Goal: Information Seeking & Learning: Learn about a topic

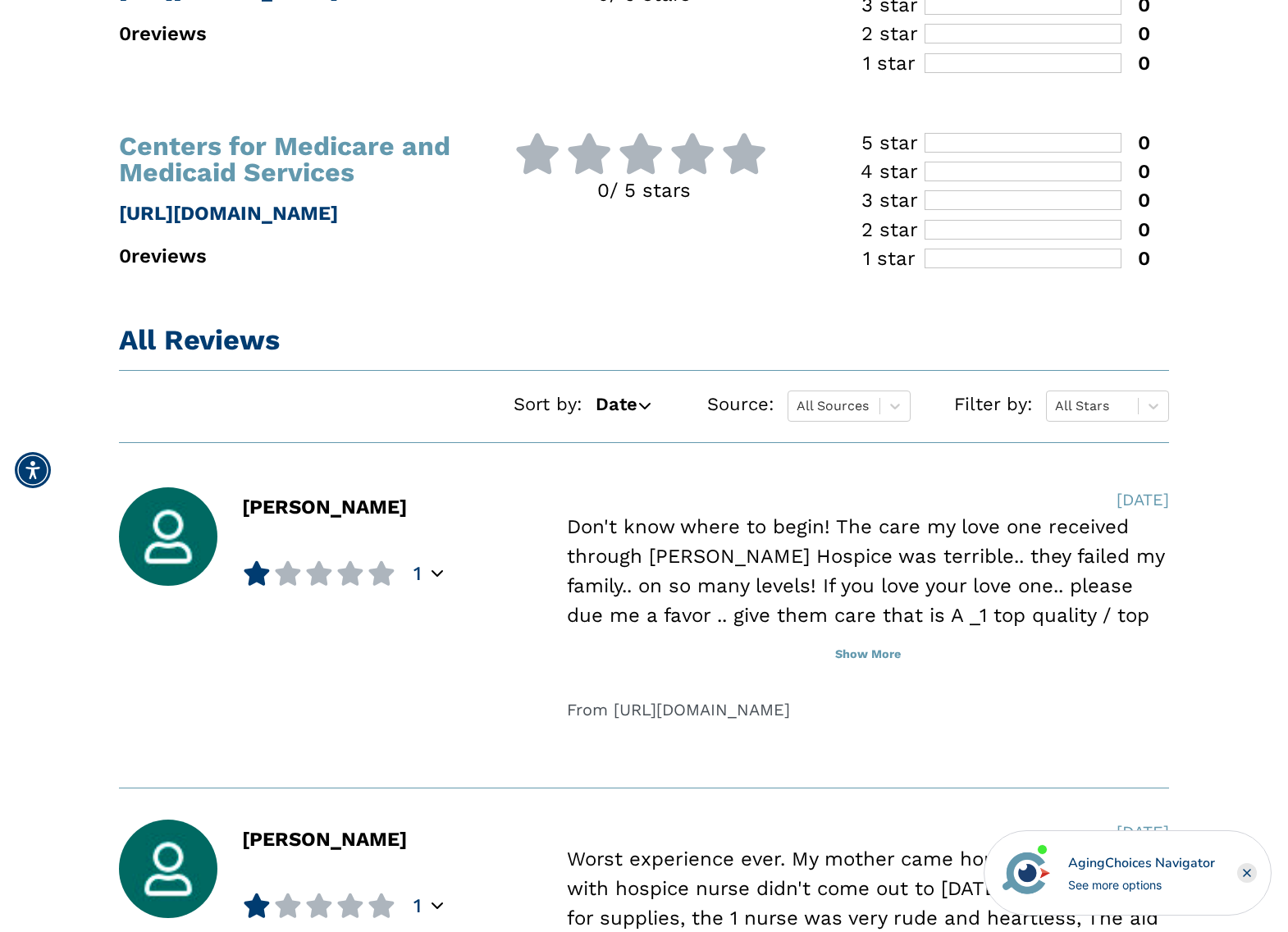
scroll to position [952, 0]
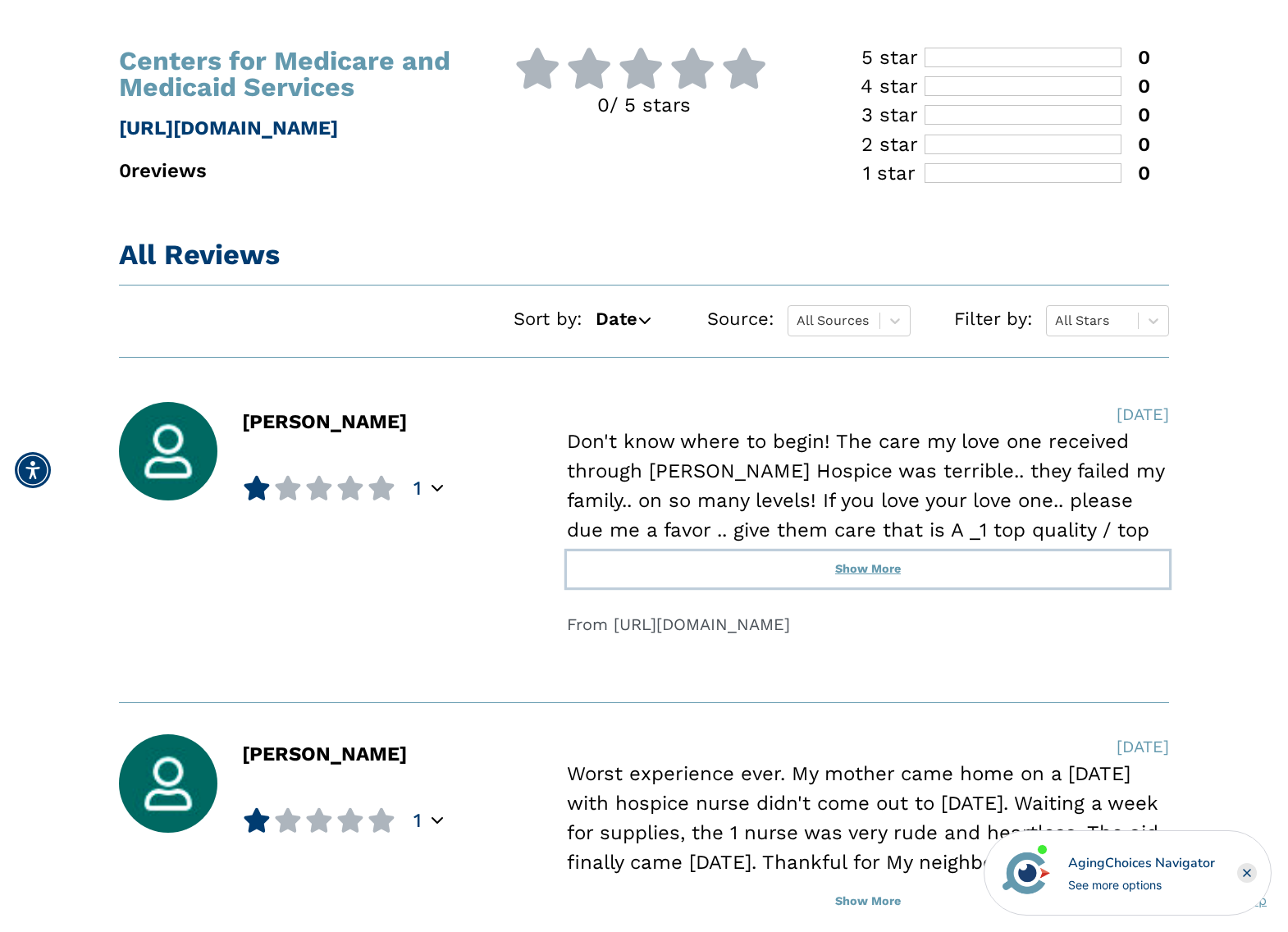
click at [861, 566] on button "Show More" at bounding box center [868, 569] width 602 height 36
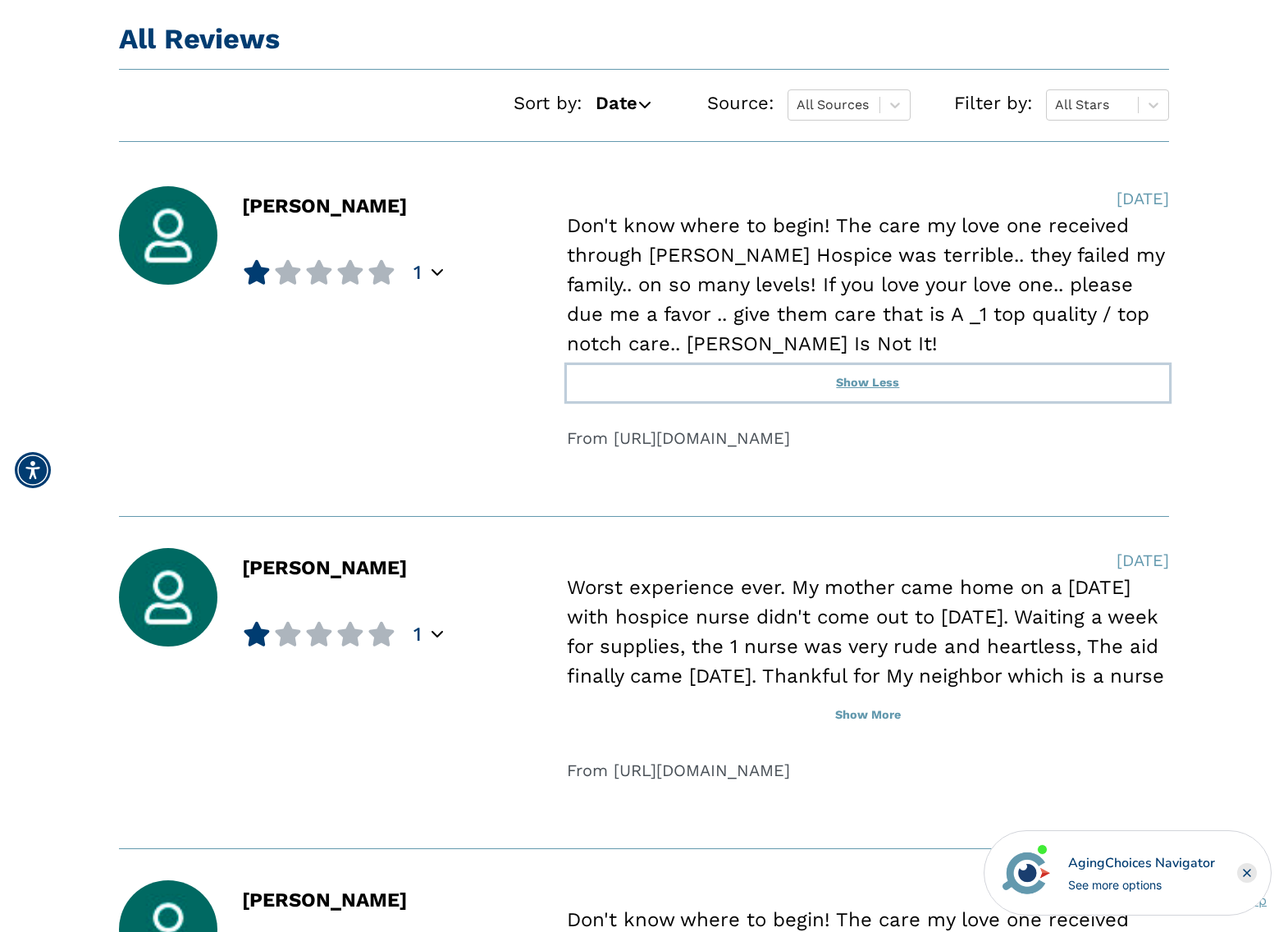
scroll to position [1205, 0]
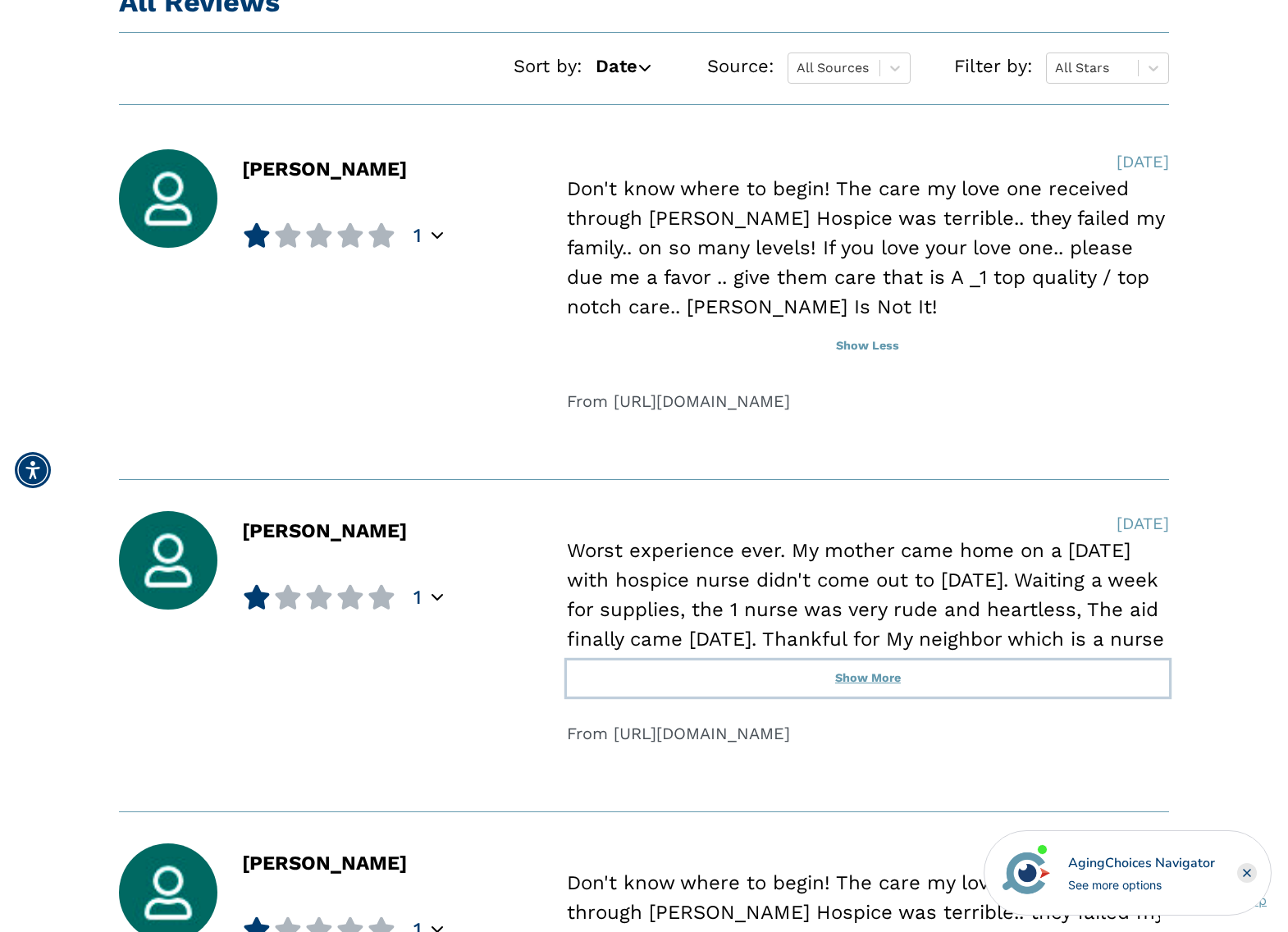
click at [862, 679] on button "Show More" at bounding box center [868, 679] width 602 height 36
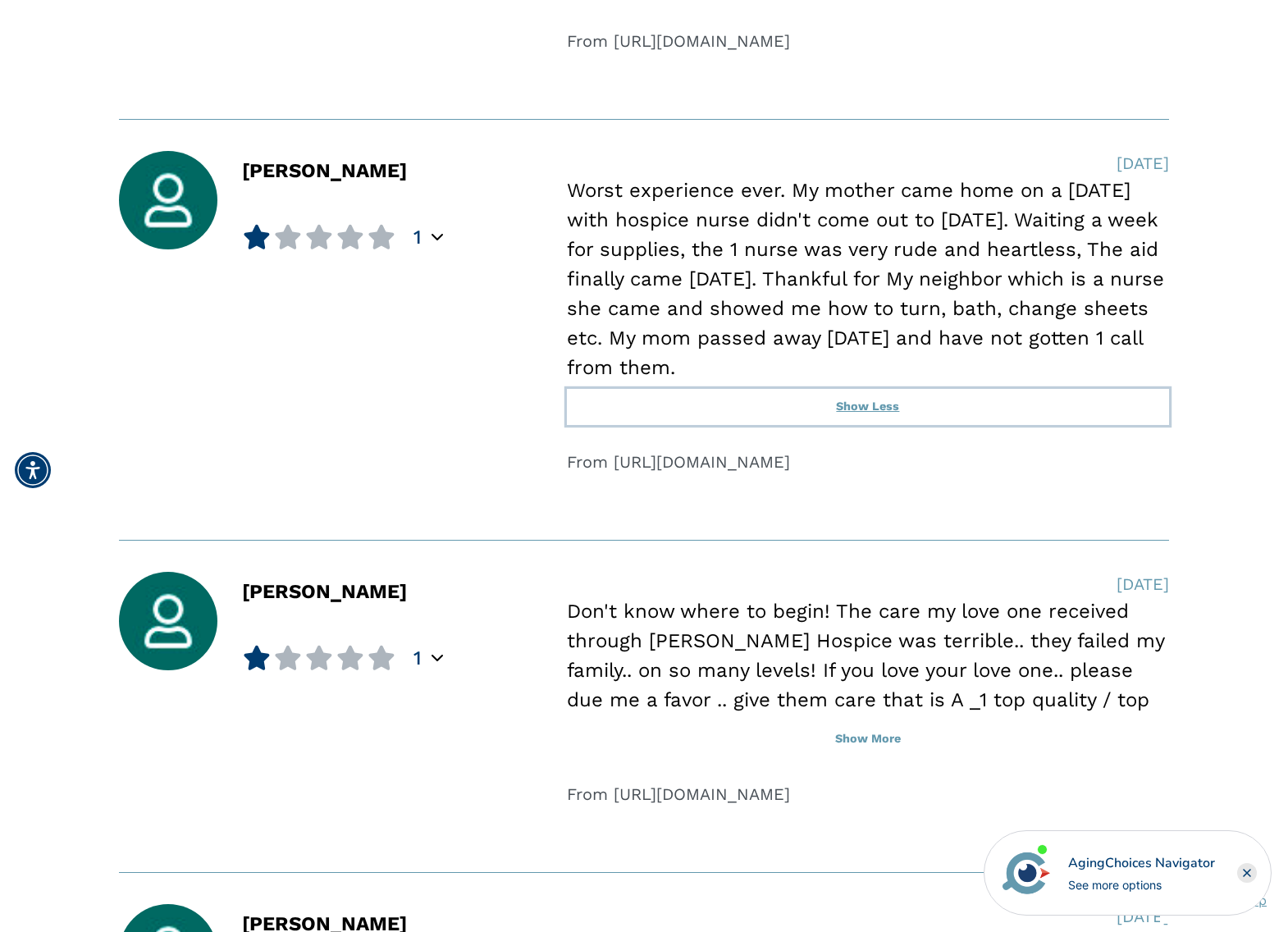
scroll to position [1774, 0]
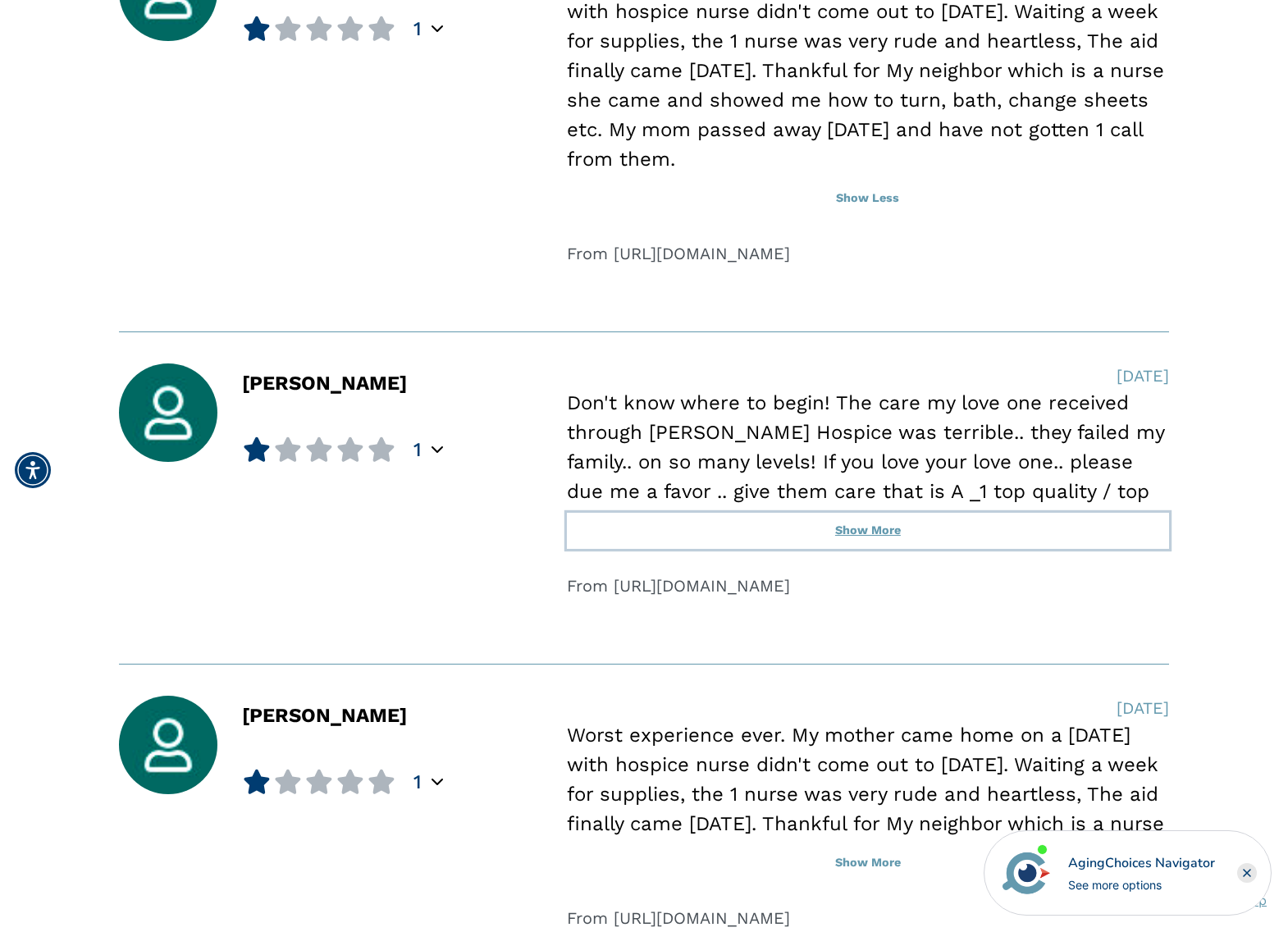
click at [862, 531] on button "Show More" at bounding box center [868, 531] width 602 height 36
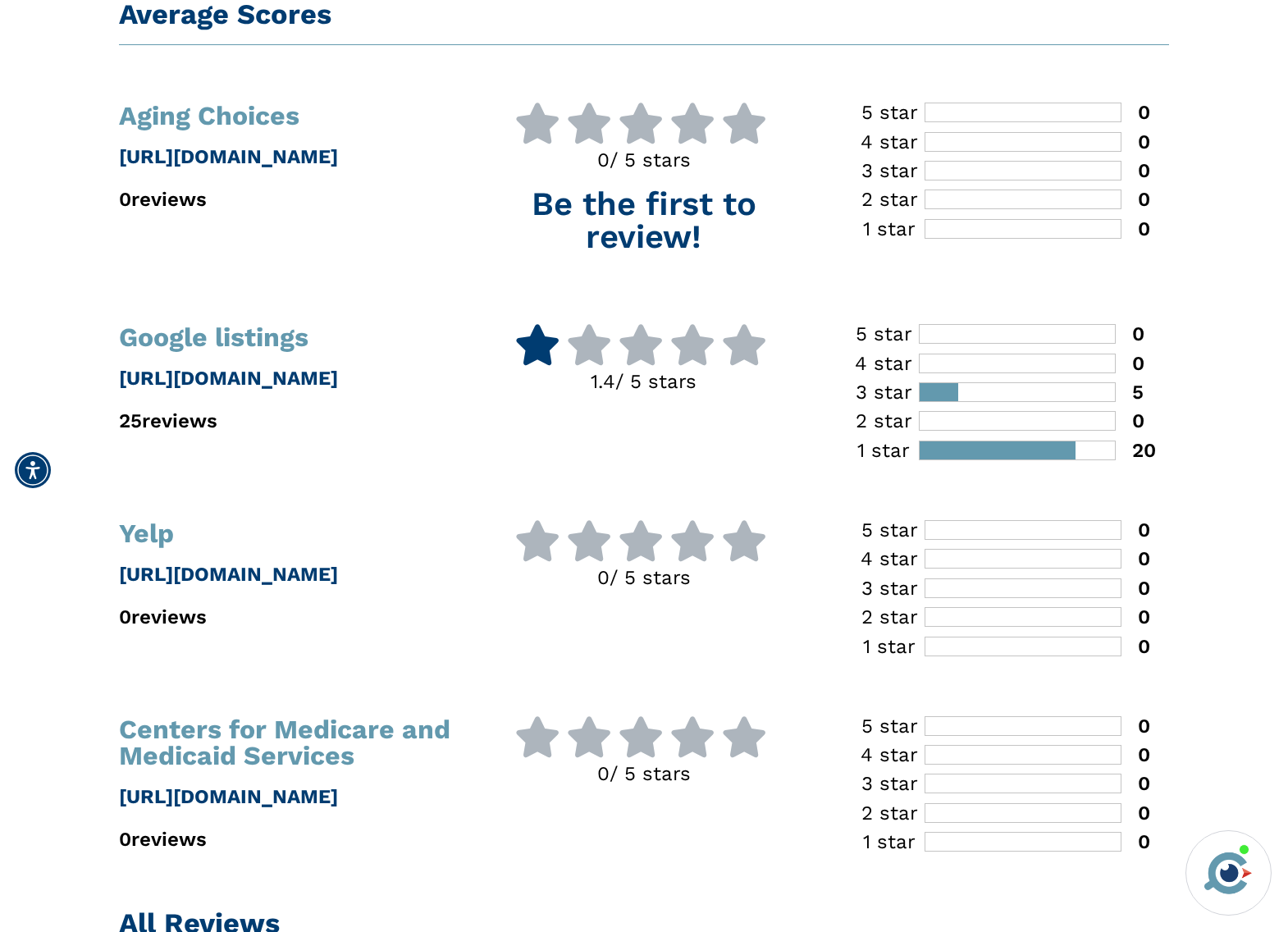
scroll to position [0, 0]
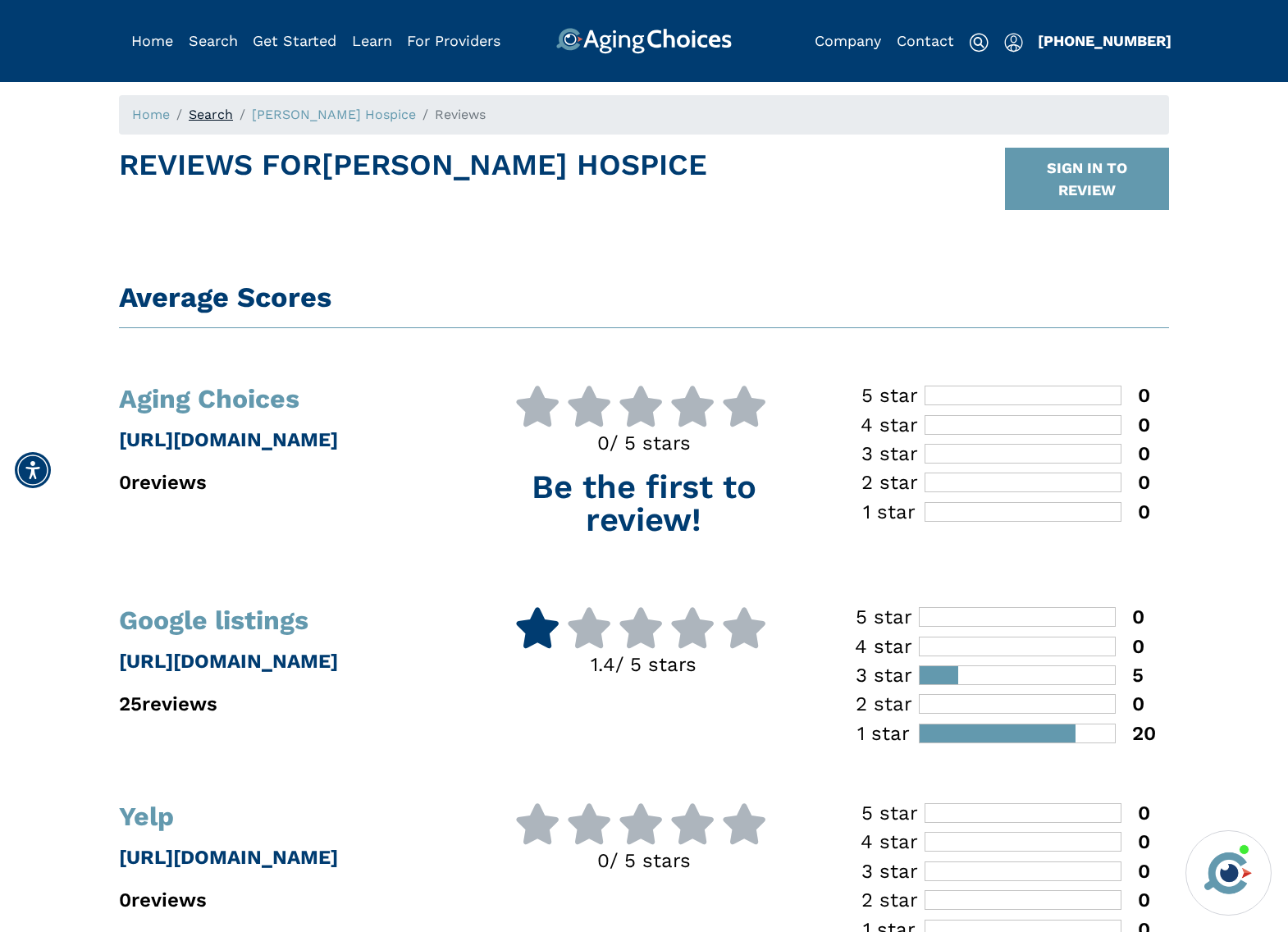
click at [229, 111] on link "Search" at bounding box center [210, 114] width 44 height 16
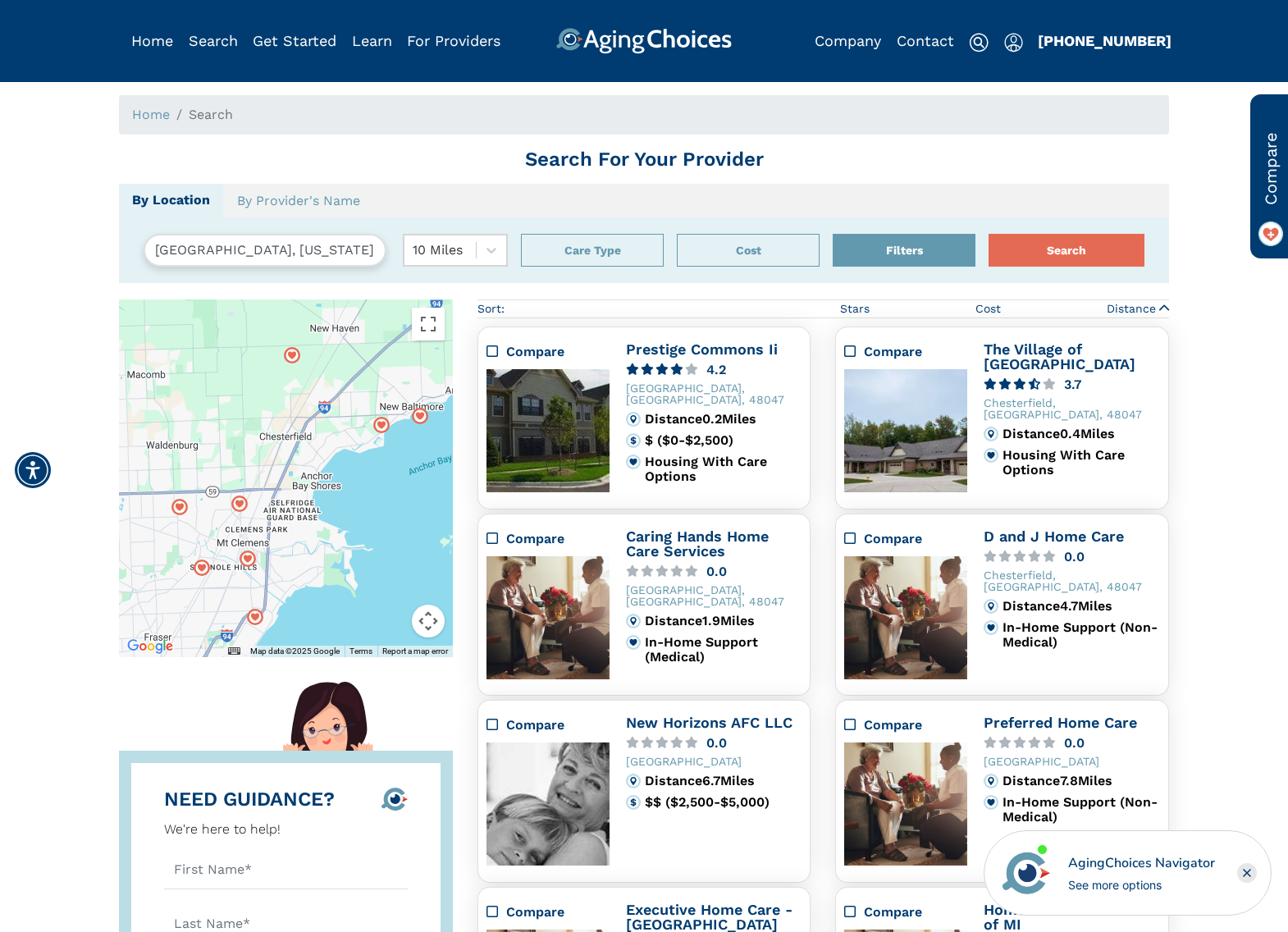
click at [308, 250] on input "New Baltimore, Michigan, USA 48047" at bounding box center [265, 250] width 243 height 33
drag, startPoint x: 155, startPoint y: 251, endPoint x: 455, endPoint y: 254, distance: 300.0
click at [455, 254] on div "New Baltimore, Michigan, USA 48047 10 Miles" at bounding box center [325, 250] width 365 height 33
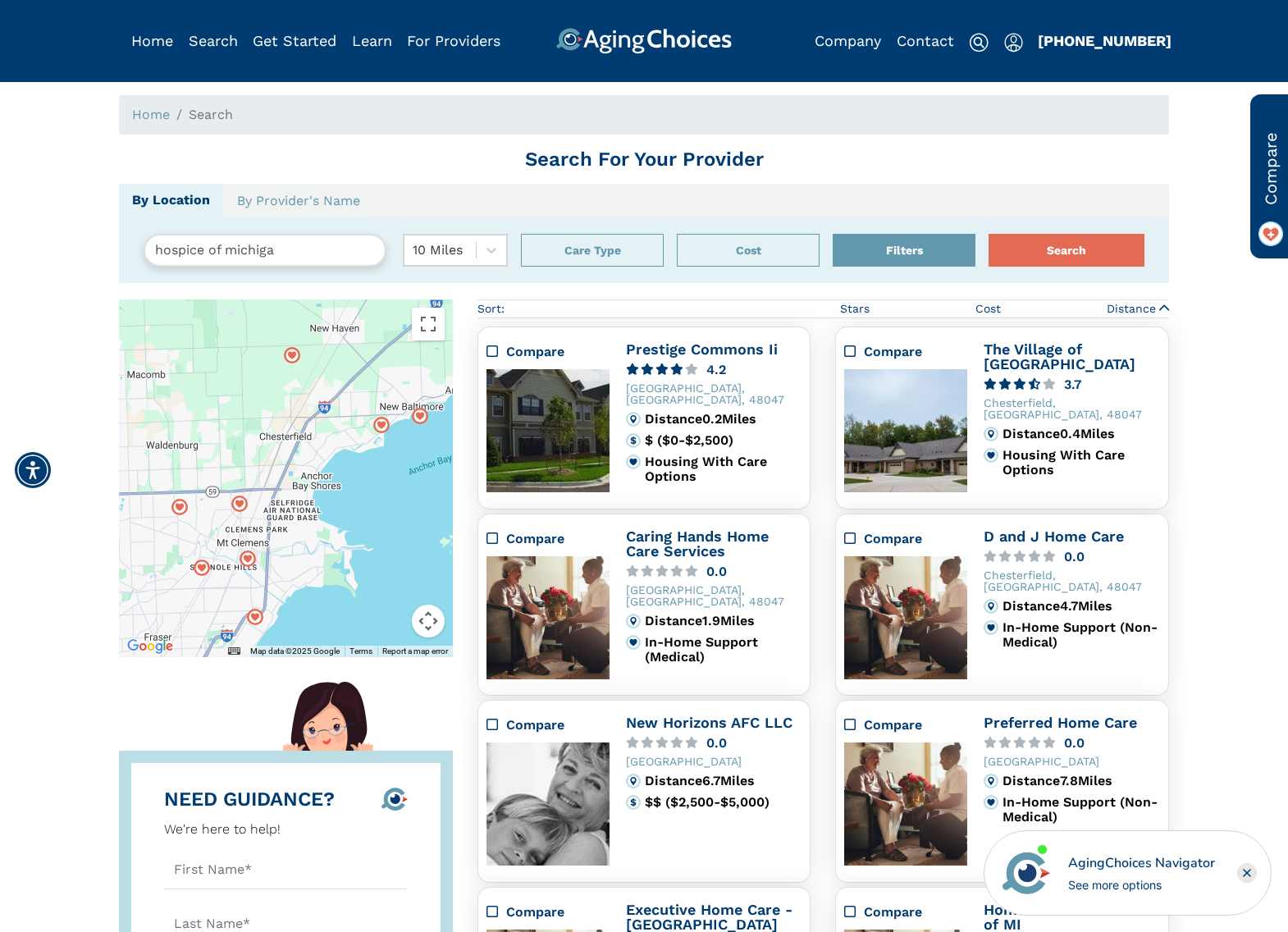
type input "hospice of michigan"
click at [989, 234] on button "Search" at bounding box center [1067, 250] width 155 height 33
type input "New Baltimore, Michigan, USA 48047"
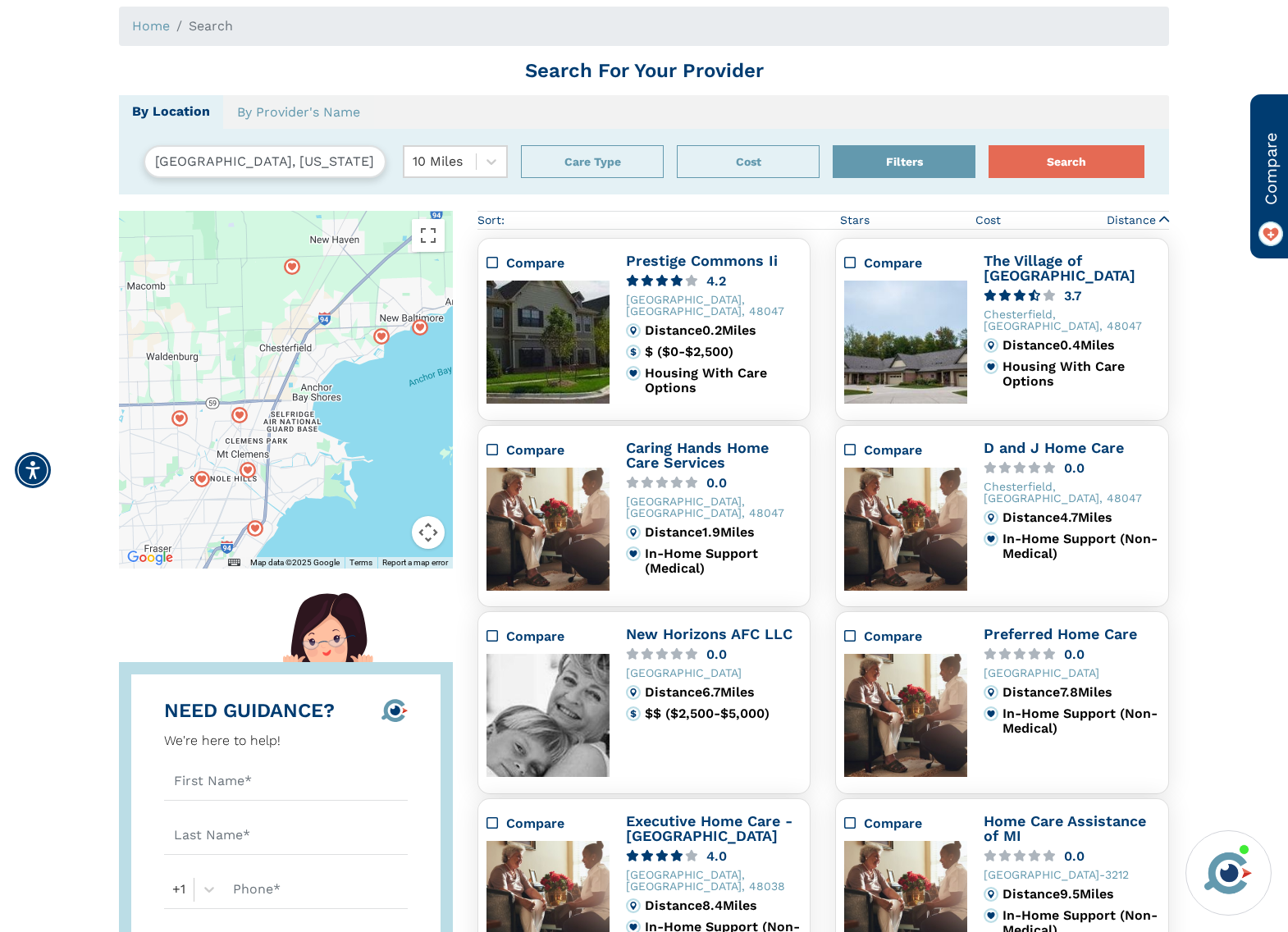
scroll to position [107, 0]
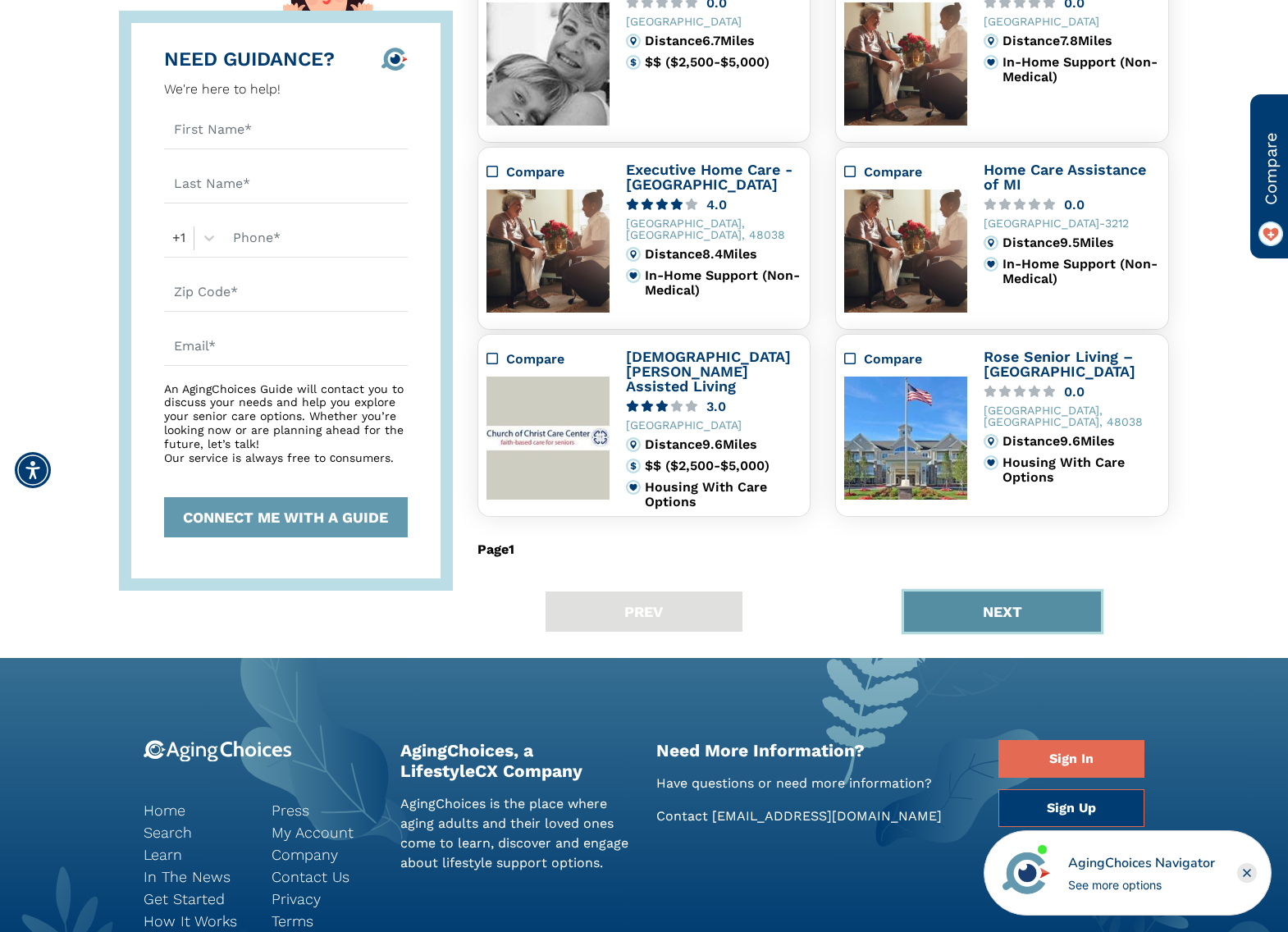
click at [1033, 600] on button "NEXT" at bounding box center [1003, 612] width 197 height 41
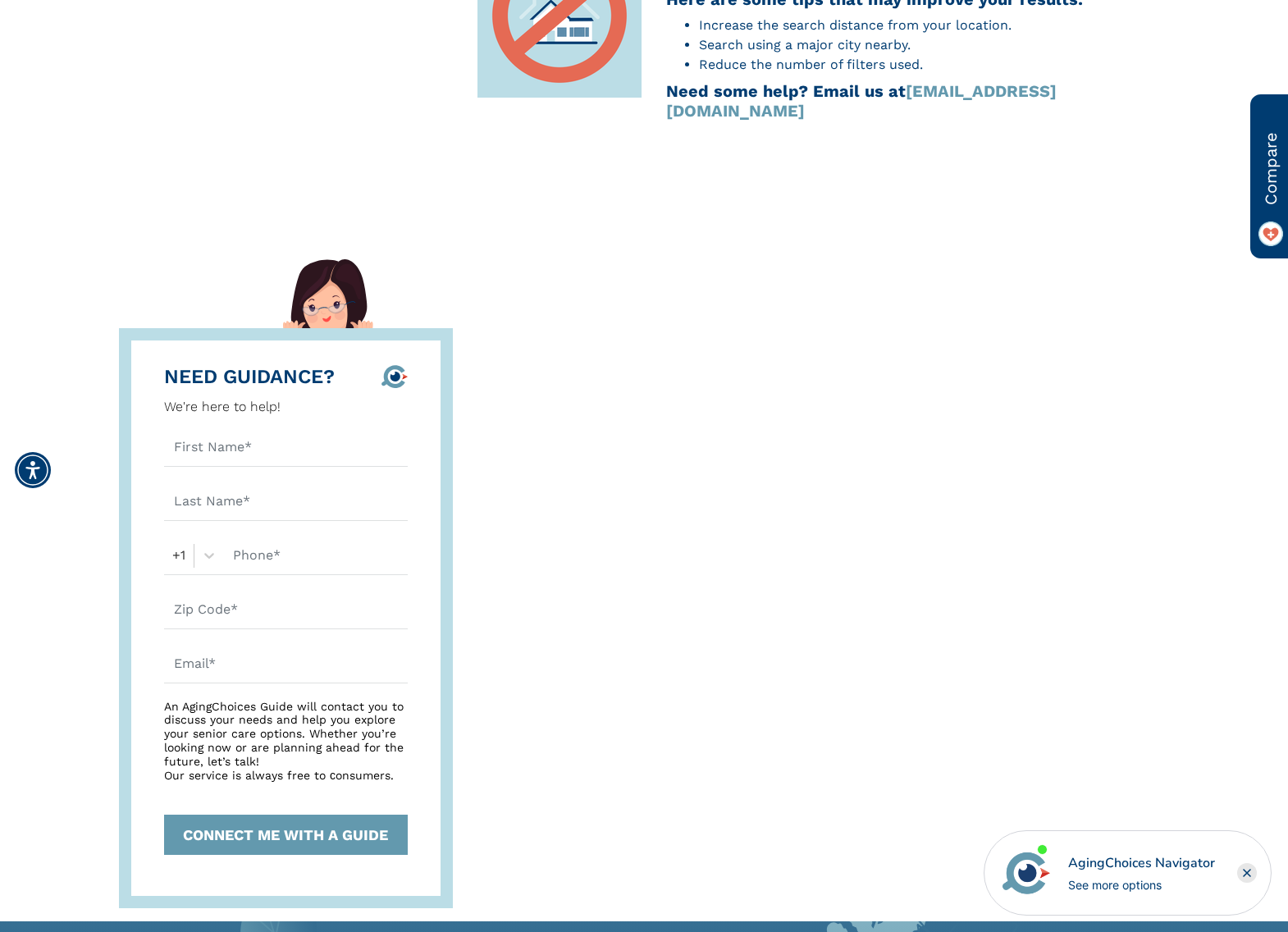
scroll to position [92, 0]
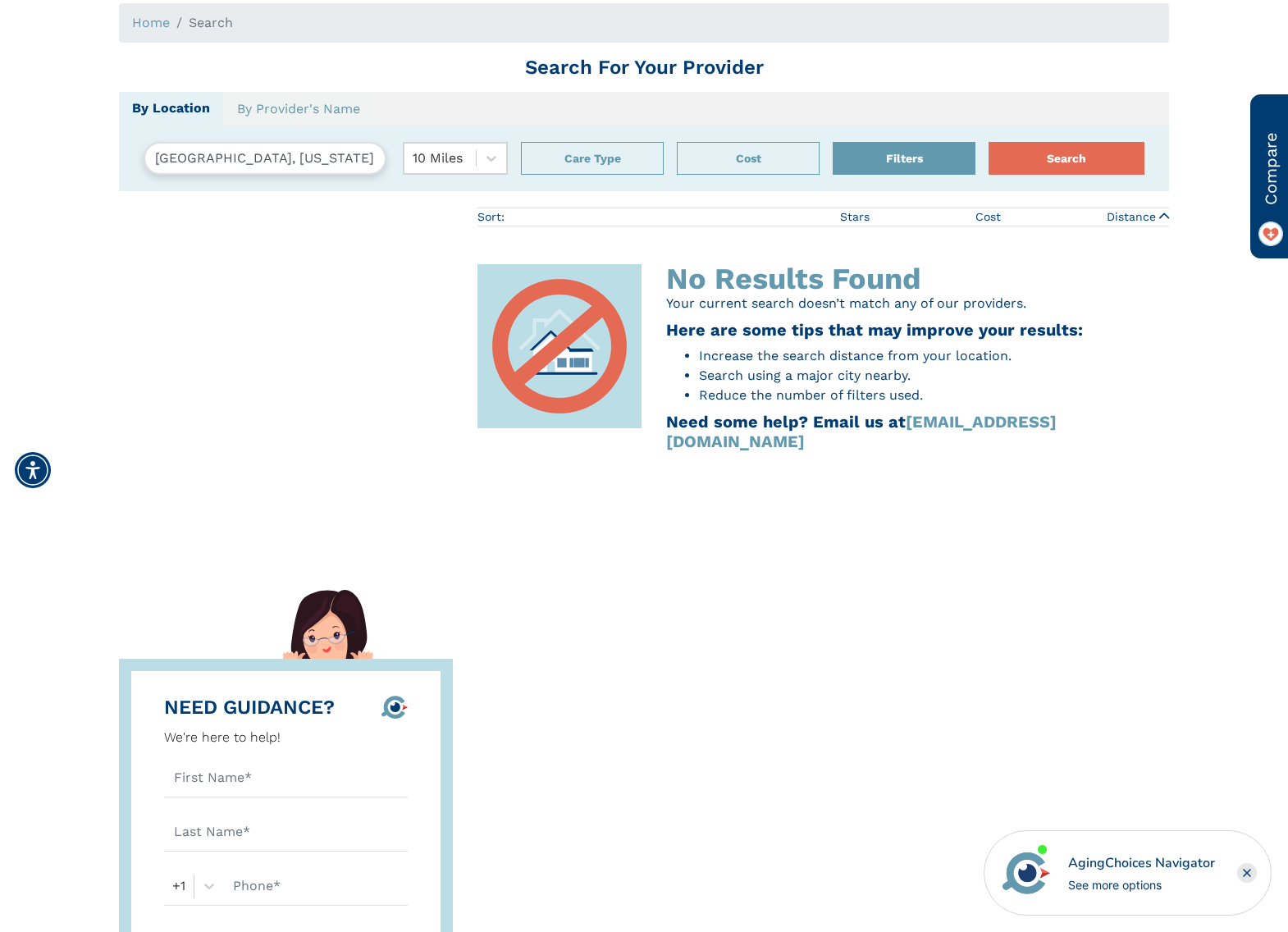
click at [262, 158] on input "New Baltimore, Michigan, USA 48047" at bounding box center [265, 158] width 243 height 33
click at [310, 103] on link "By Provider's Name" at bounding box center [299, 109] width 151 height 35
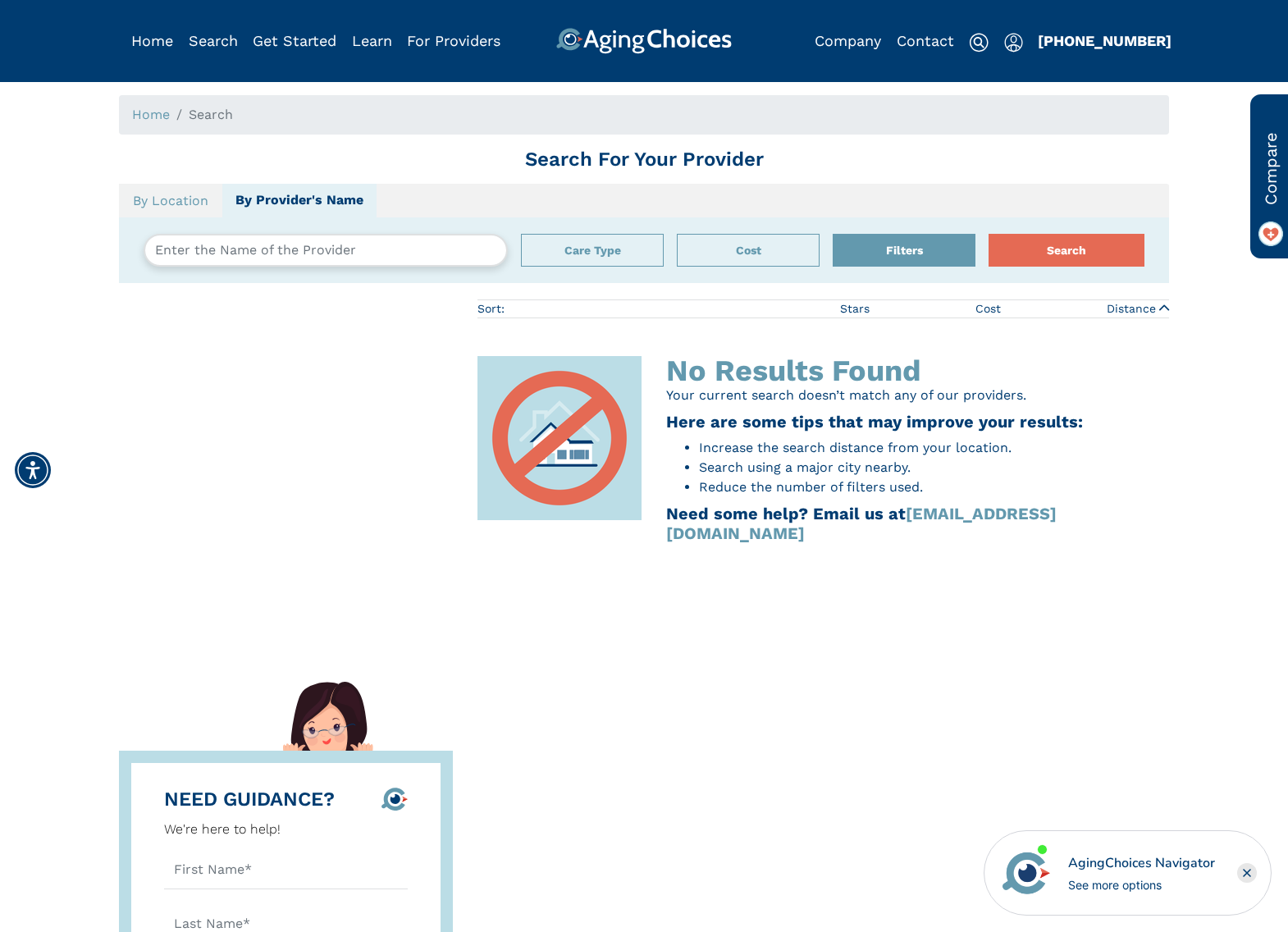
click at [372, 208] on link "By Provider's Name" at bounding box center [300, 201] width 155 height 34
click at [396, 204] on ul "By Location By Provider's Name" at bounding box center [644, 201] width 1051 height 34
click at [315, 257] on input "text" at bounding box center [325, 250] width 365 height 33
click at [989, 234] on button "Search" at bounding box center [1067, 250] width 155 height 33
click at [587, 237] on button "Care Type" at bounding box center [593, 250] width 143 height 33
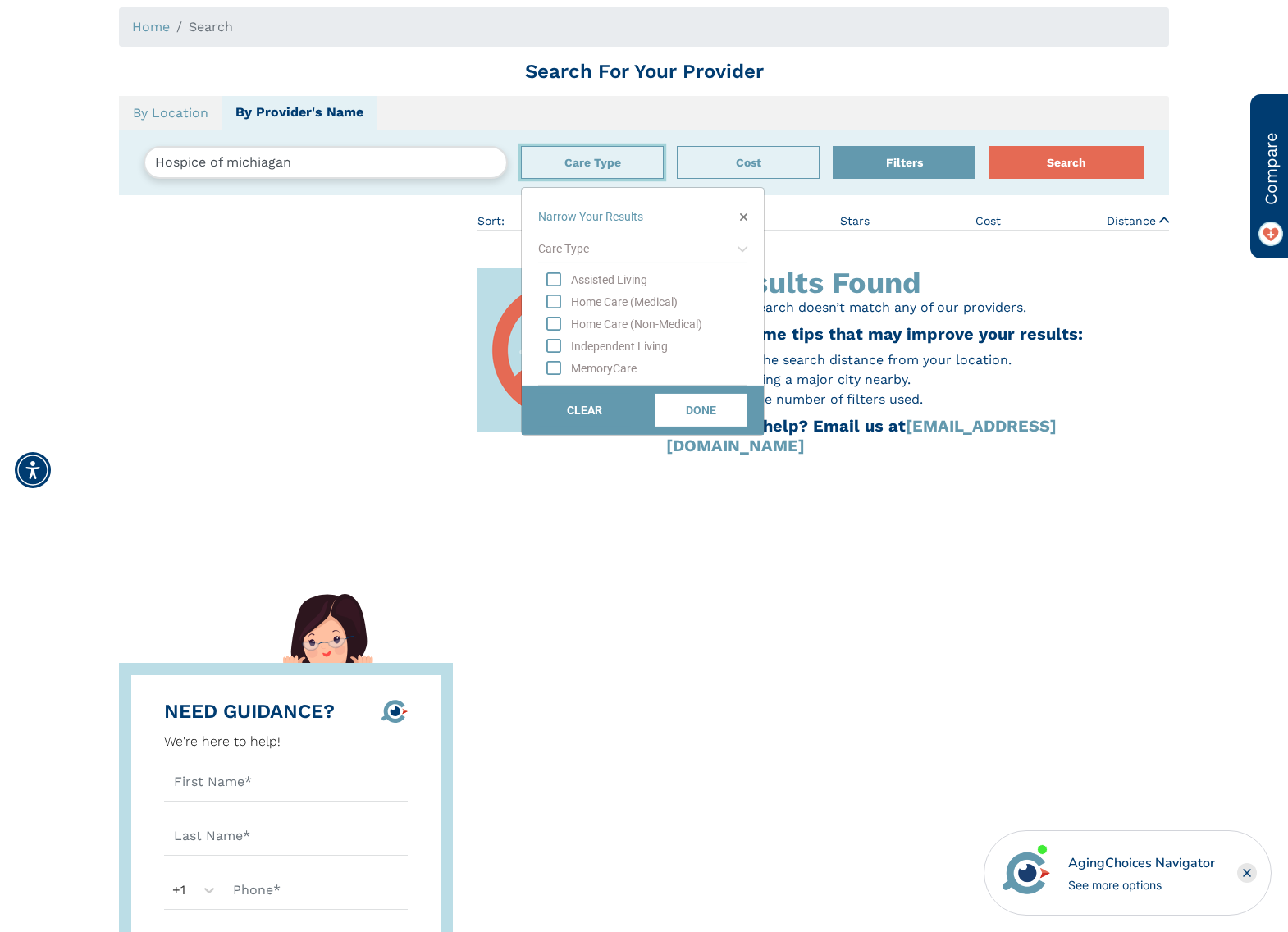
scroll to position [105, 0]
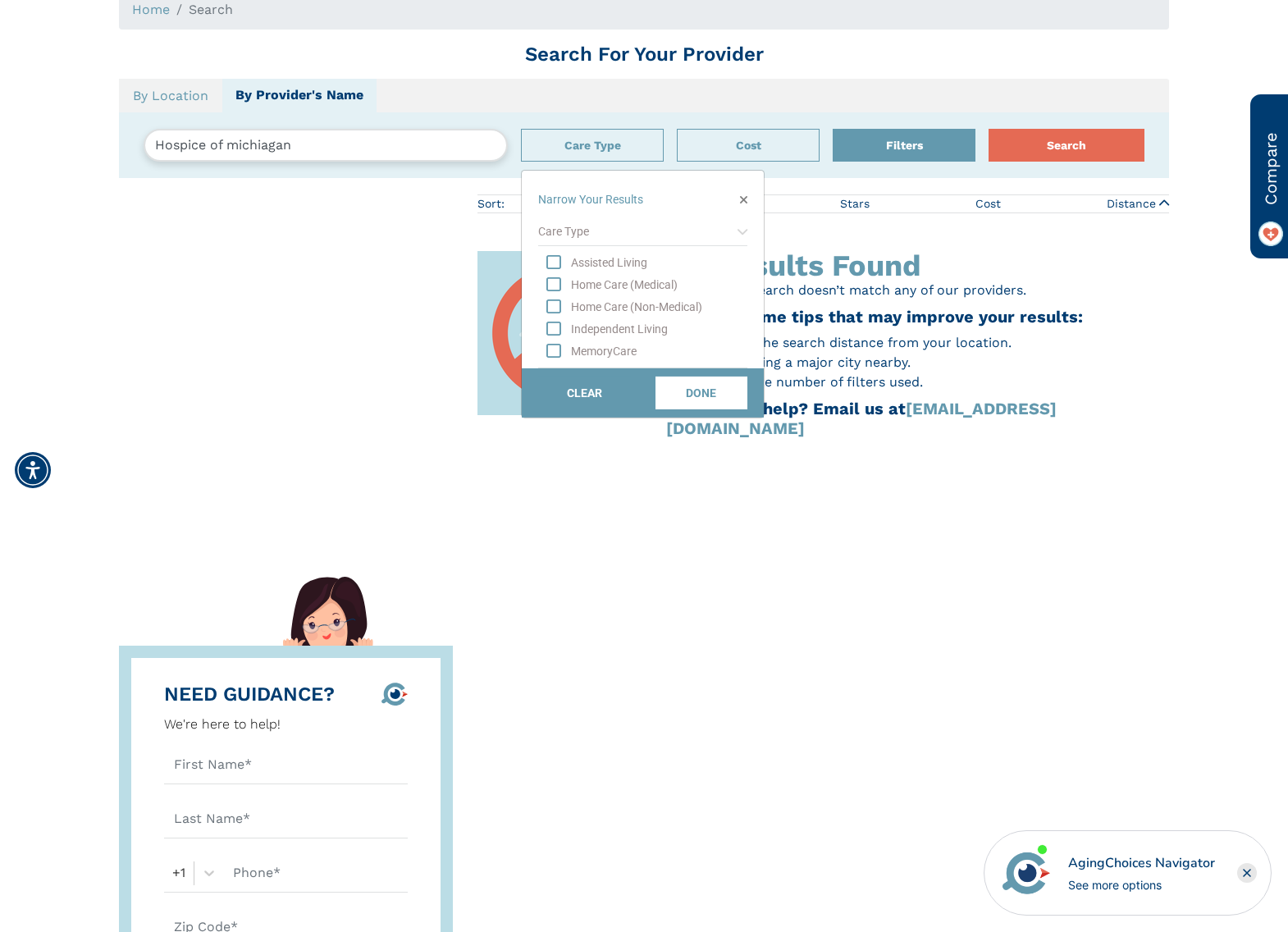
click at [277, 142] on input "Hospice of michiagan" at bounding box center [325, 145] width 365 height 33
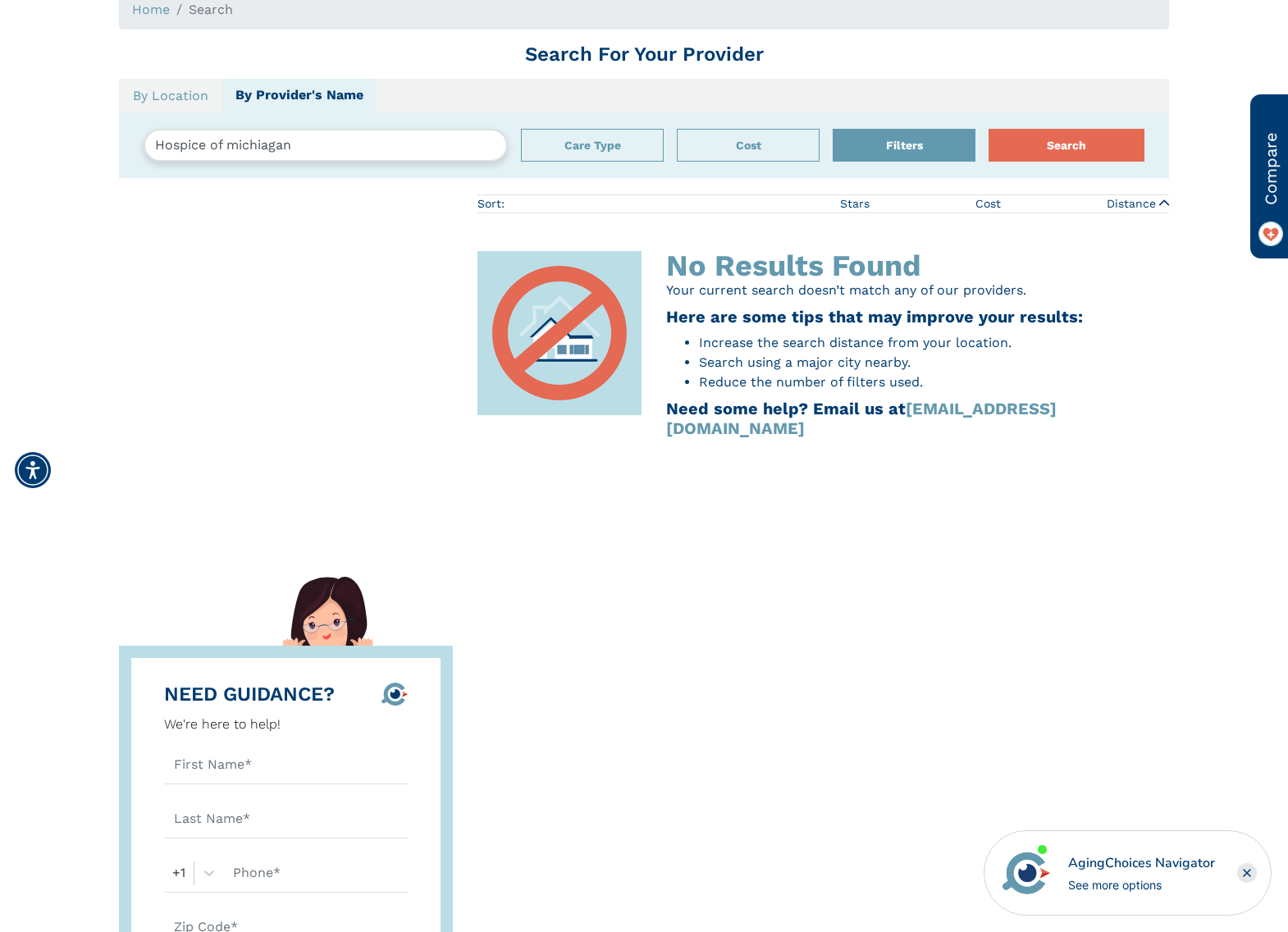
click at [268, 145] on input "Hospice of michiagan" at bounding box center [325, 145] width 365 height 33
type input "Hospice of michigan"
click at [989, 129] on button "Search" at bounding box center [1067, 145] width 155 height 33
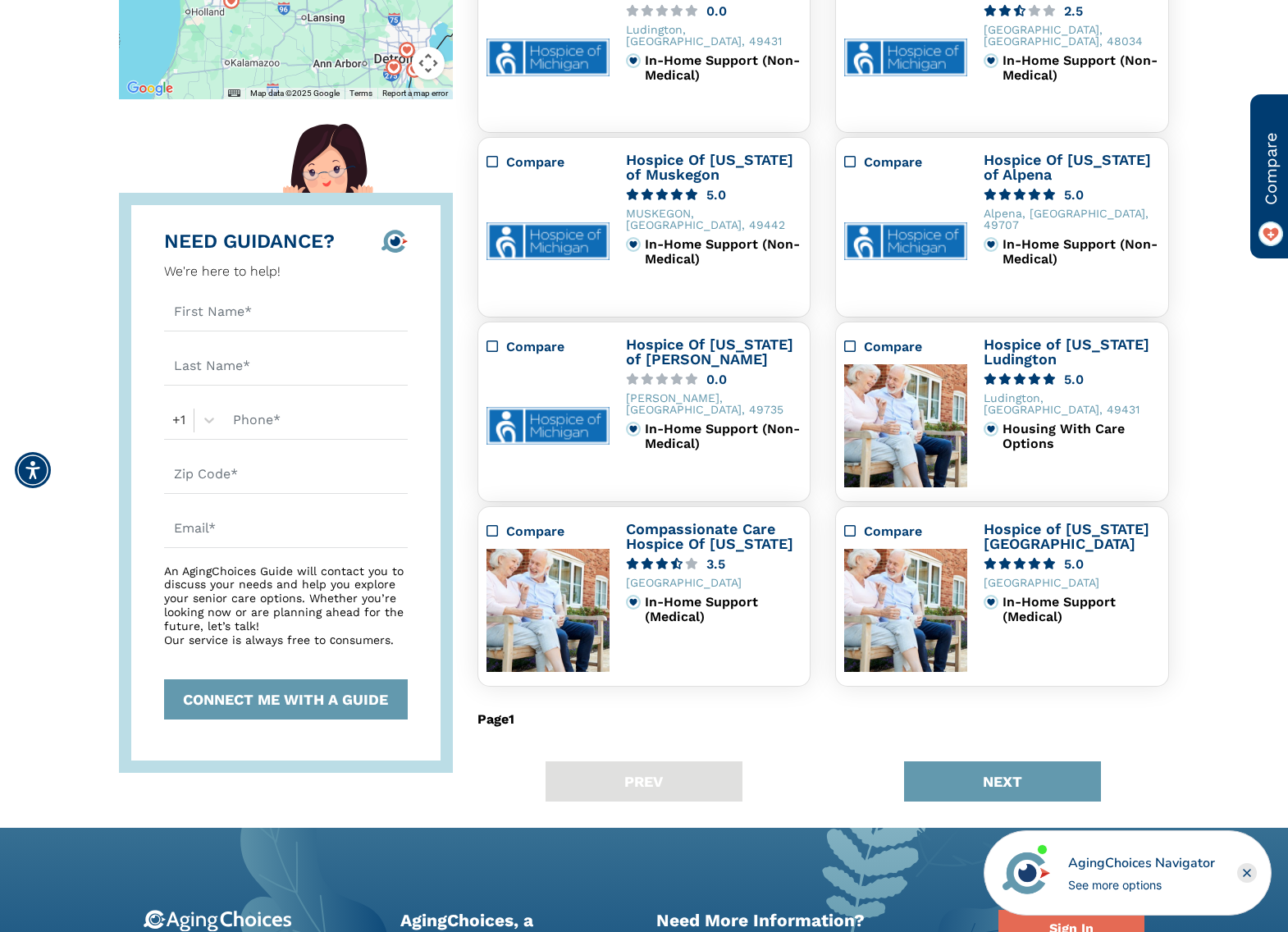
scroll to position [579, 0]
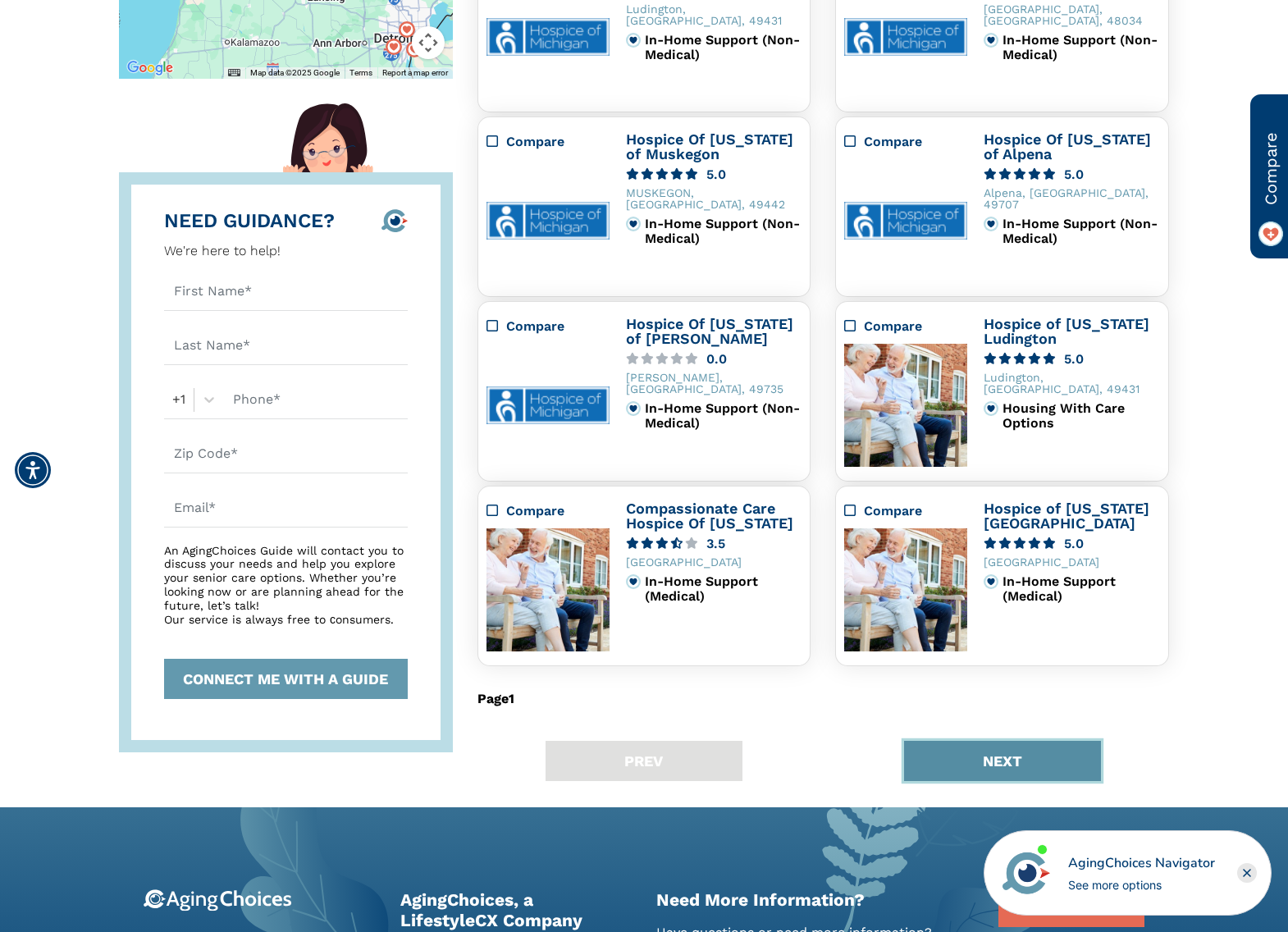
click at [970, 758] on button "NEXT" at bounding box center [1003, 761] width 197 height 41
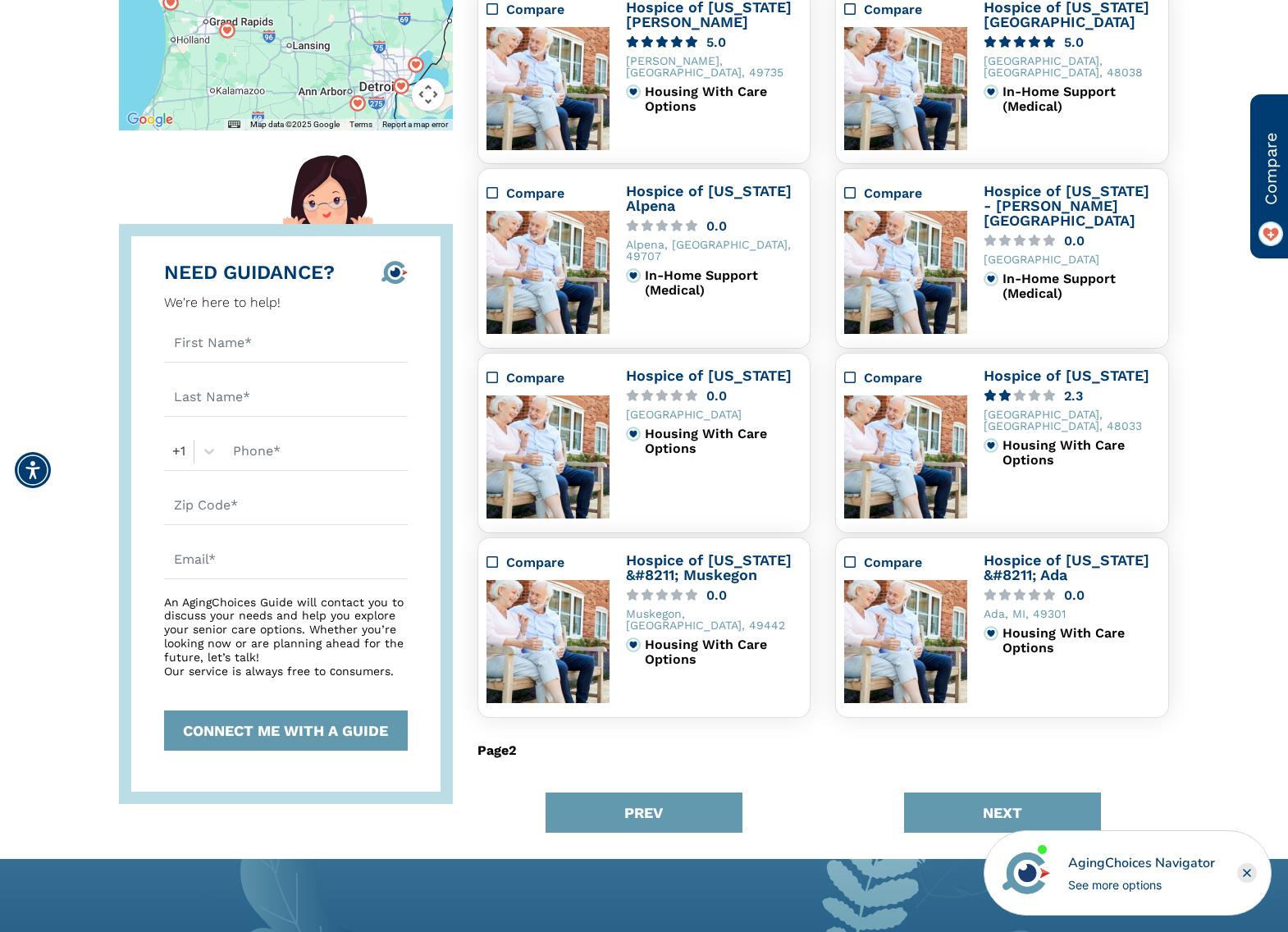
scroll to position [608, 0]
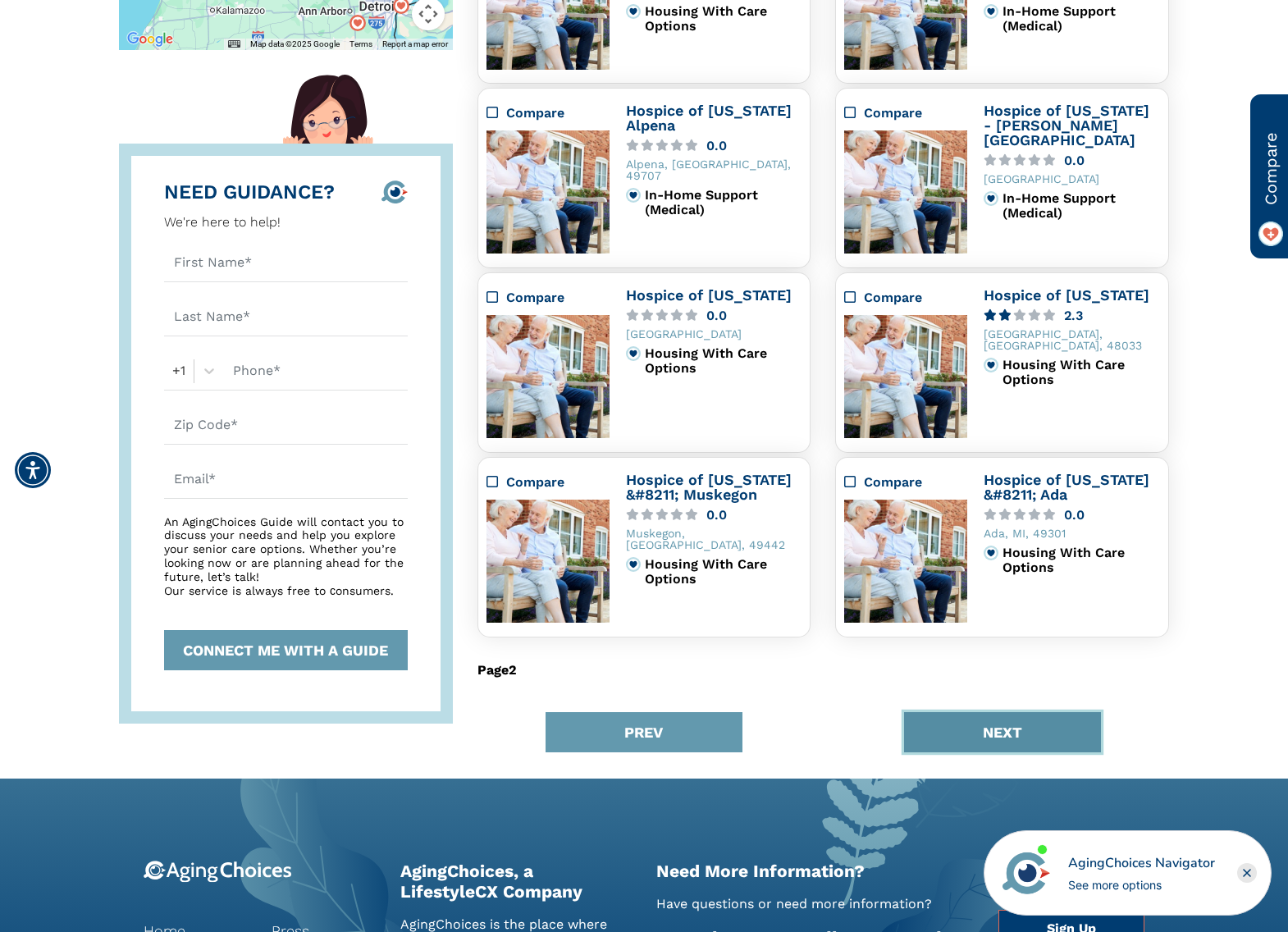
click at [1000, 722] on button "NEXT" at bounding box center [1003, 732] width 197 height 41
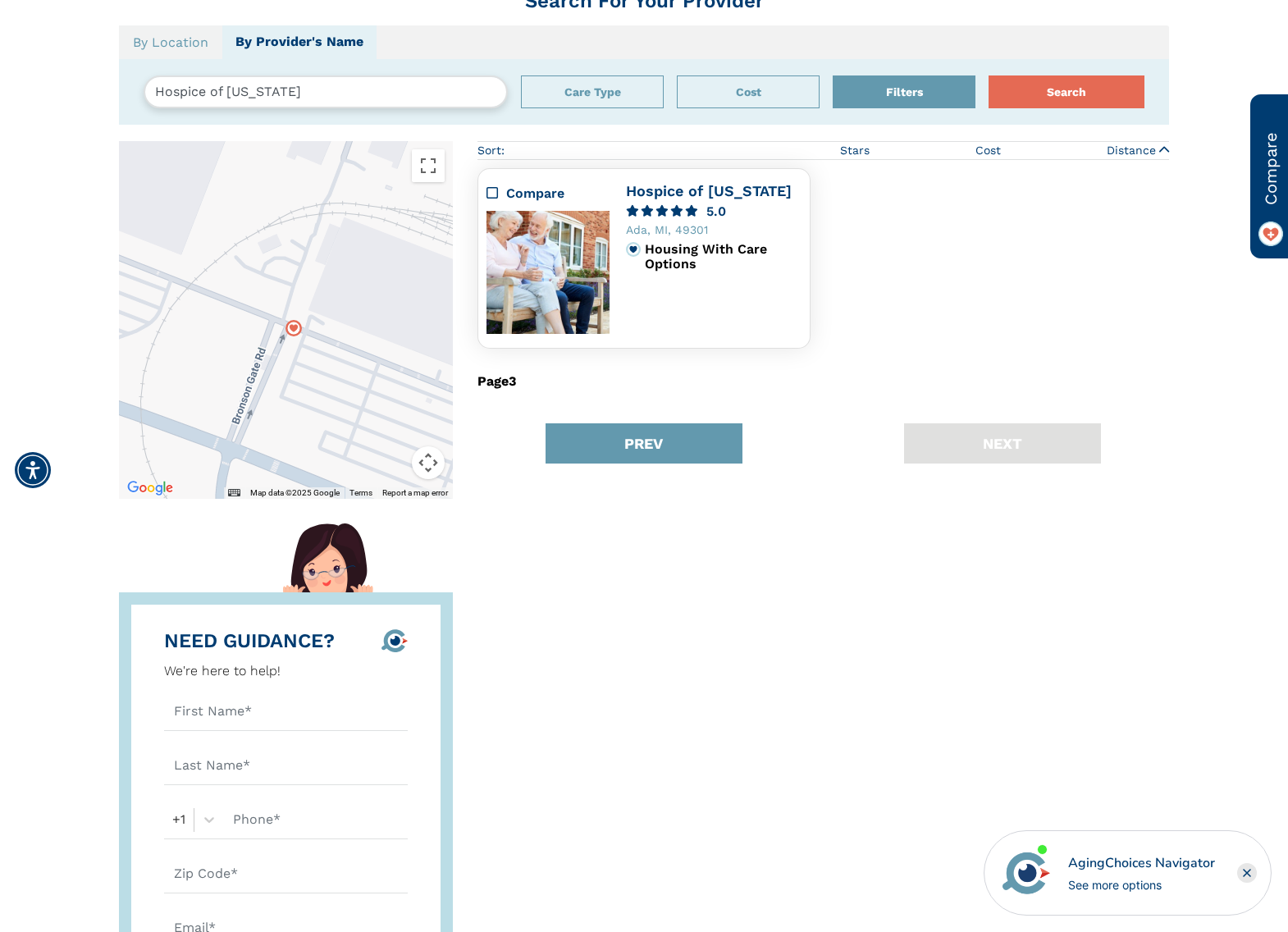
scroll to position [143, 0]
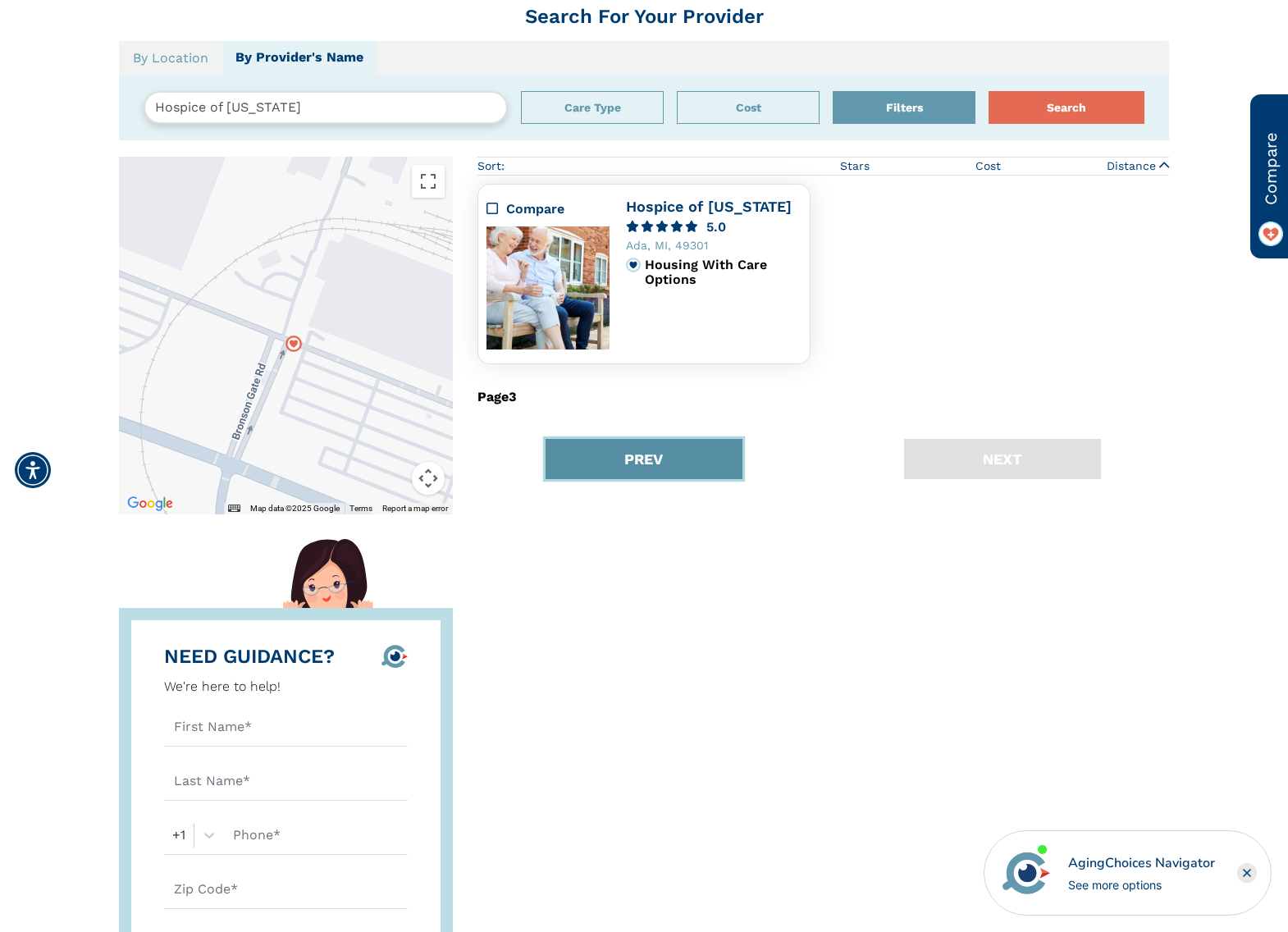
click at [670, 461] on button "PREV" at bounding box center [644, 459] width 197 height 41
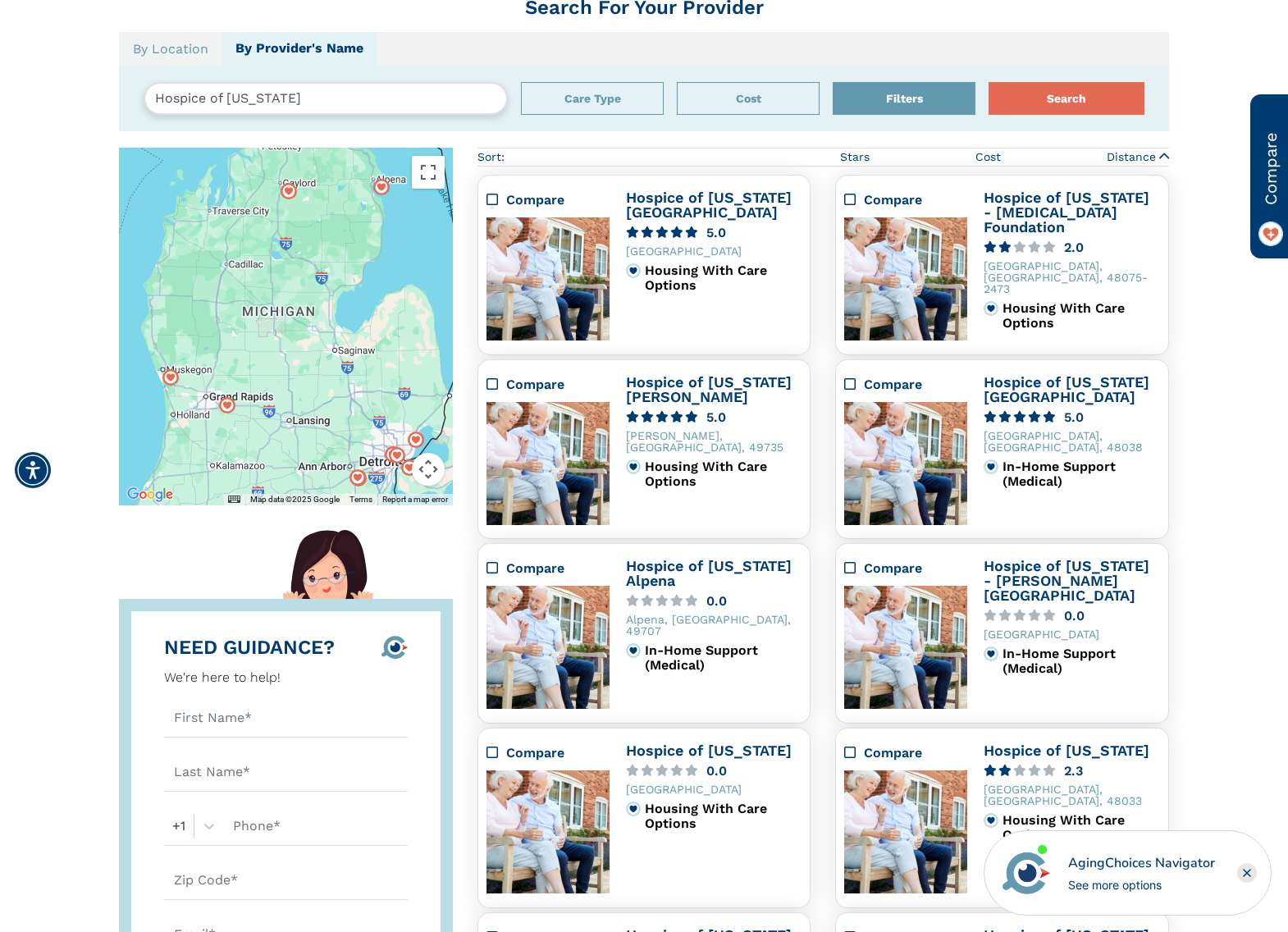
scroll to position [128, 0]
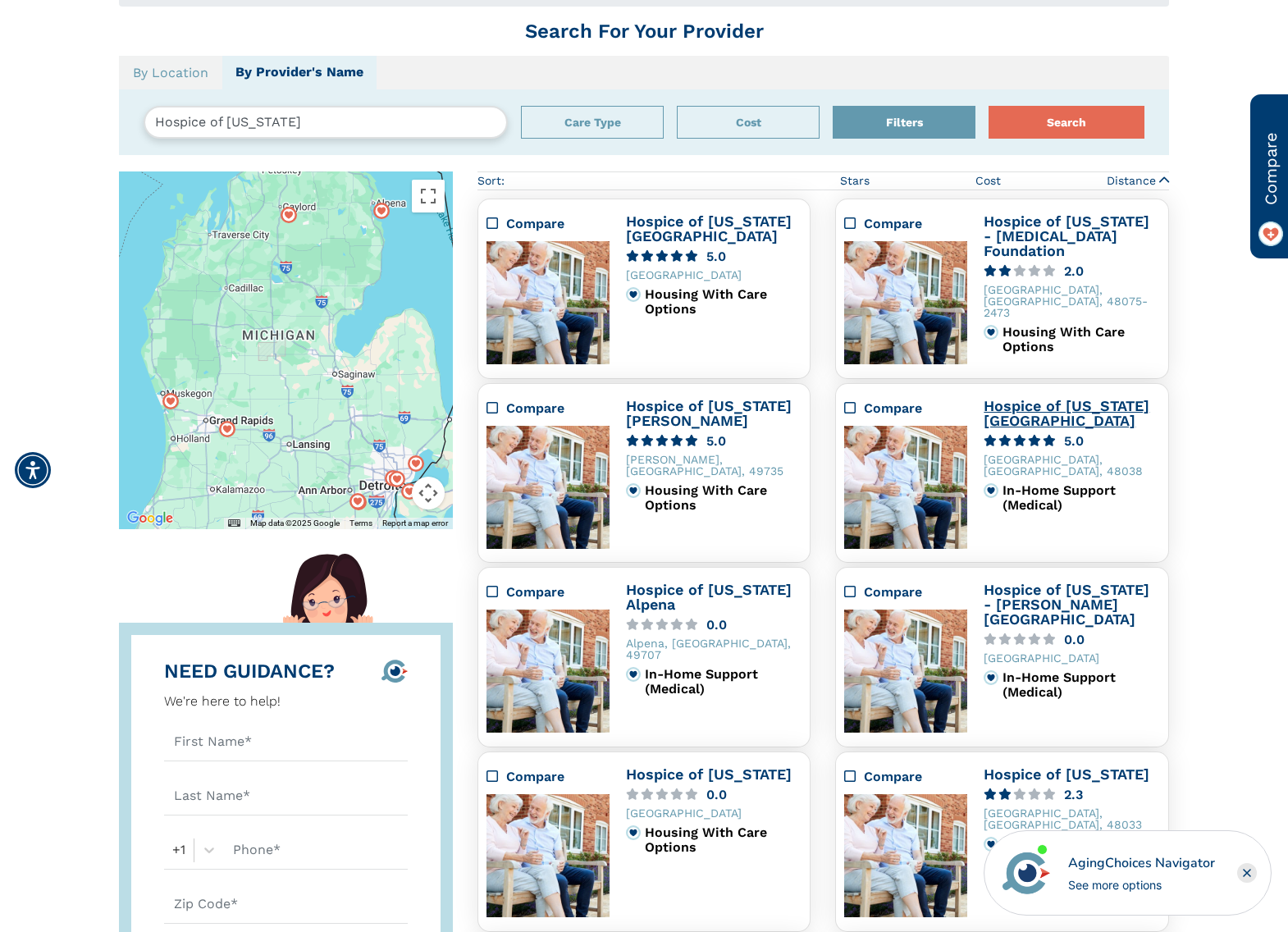
click at [1030, 410] on link "Hospice of Michigan Clinton Township" at bounding box center [1067, 414] width 166 height 32
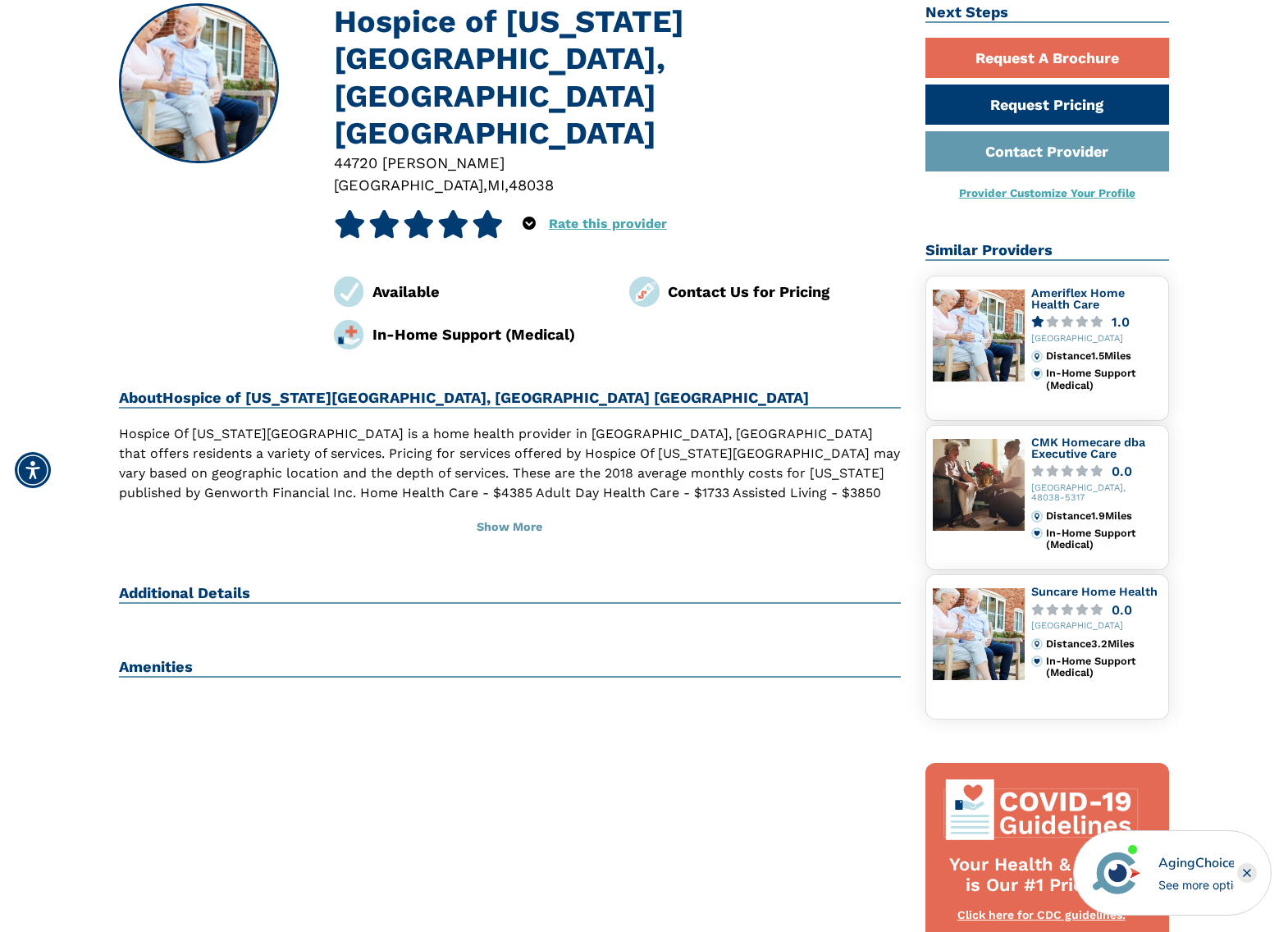
scroll to position [181, 0]
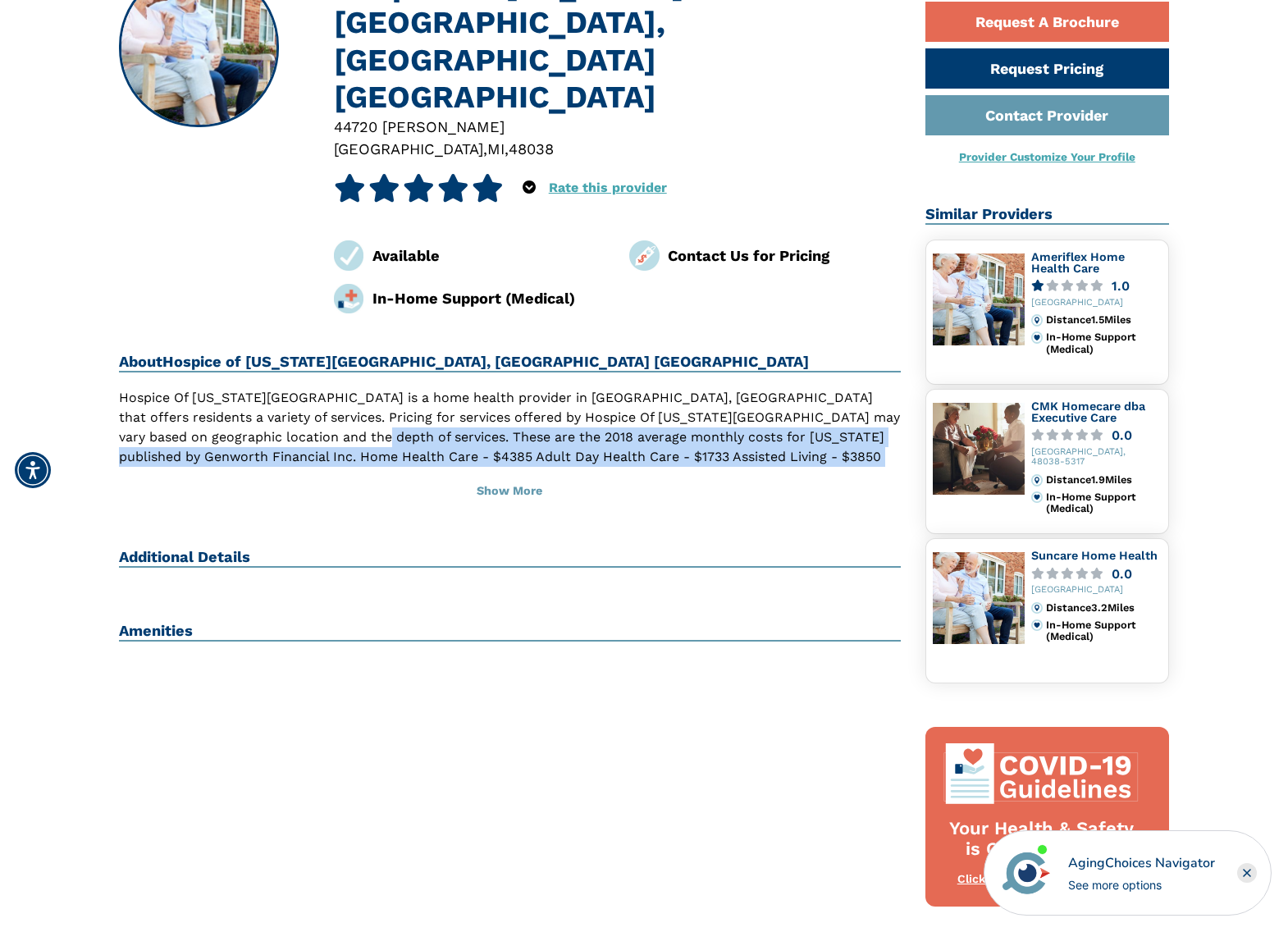
drag, startPoint x: 291, startPoint y: 361, endPoint x: 862, endPoint y: 391, distance: 571.8
click at [862, 391] on div "Hospice Of Michigan Clinton Township is a home health provider in Clinton Towns…" at bounding box center [510, 449] width 782 height 122
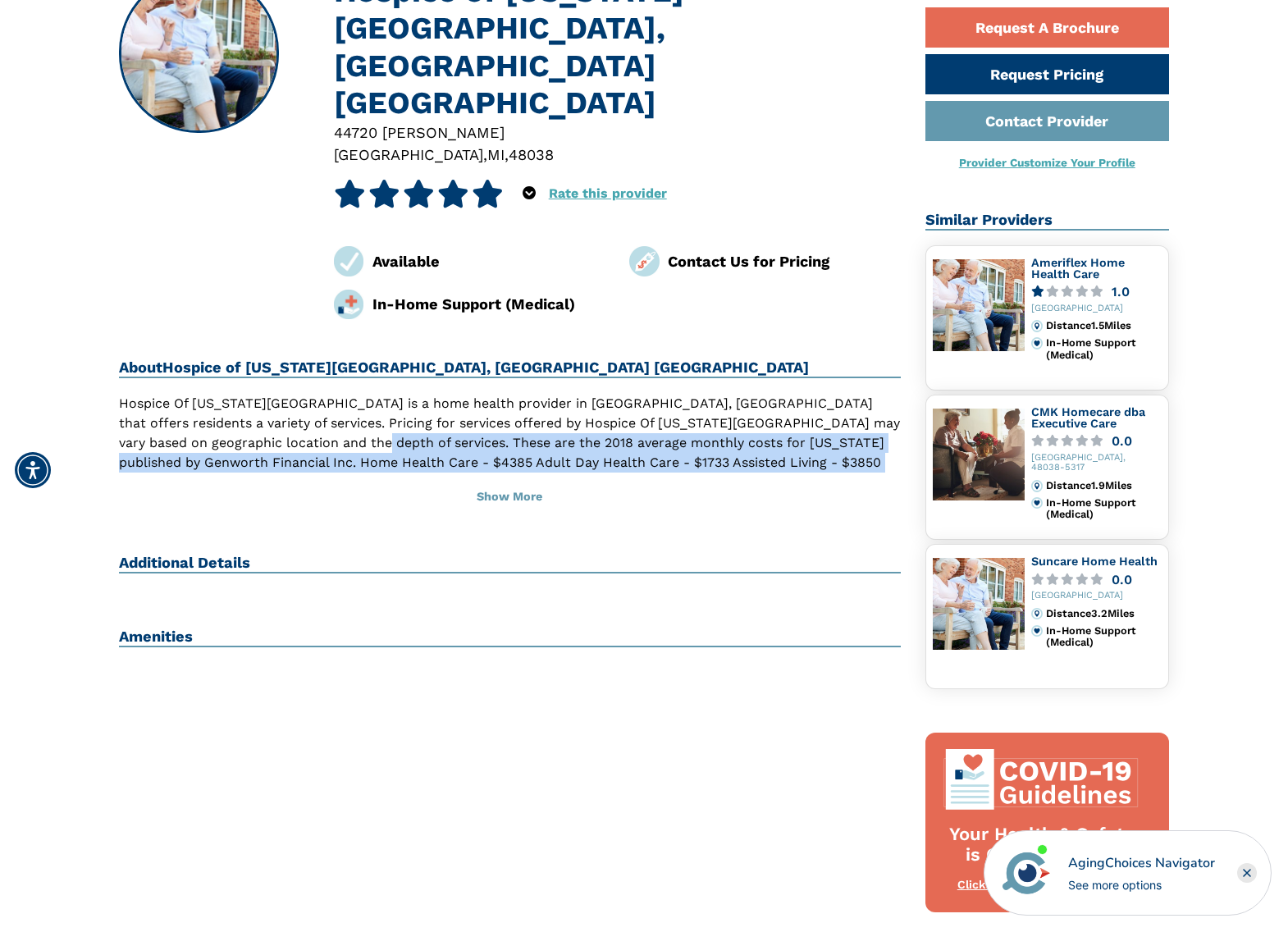
scroll to position [172, 0]
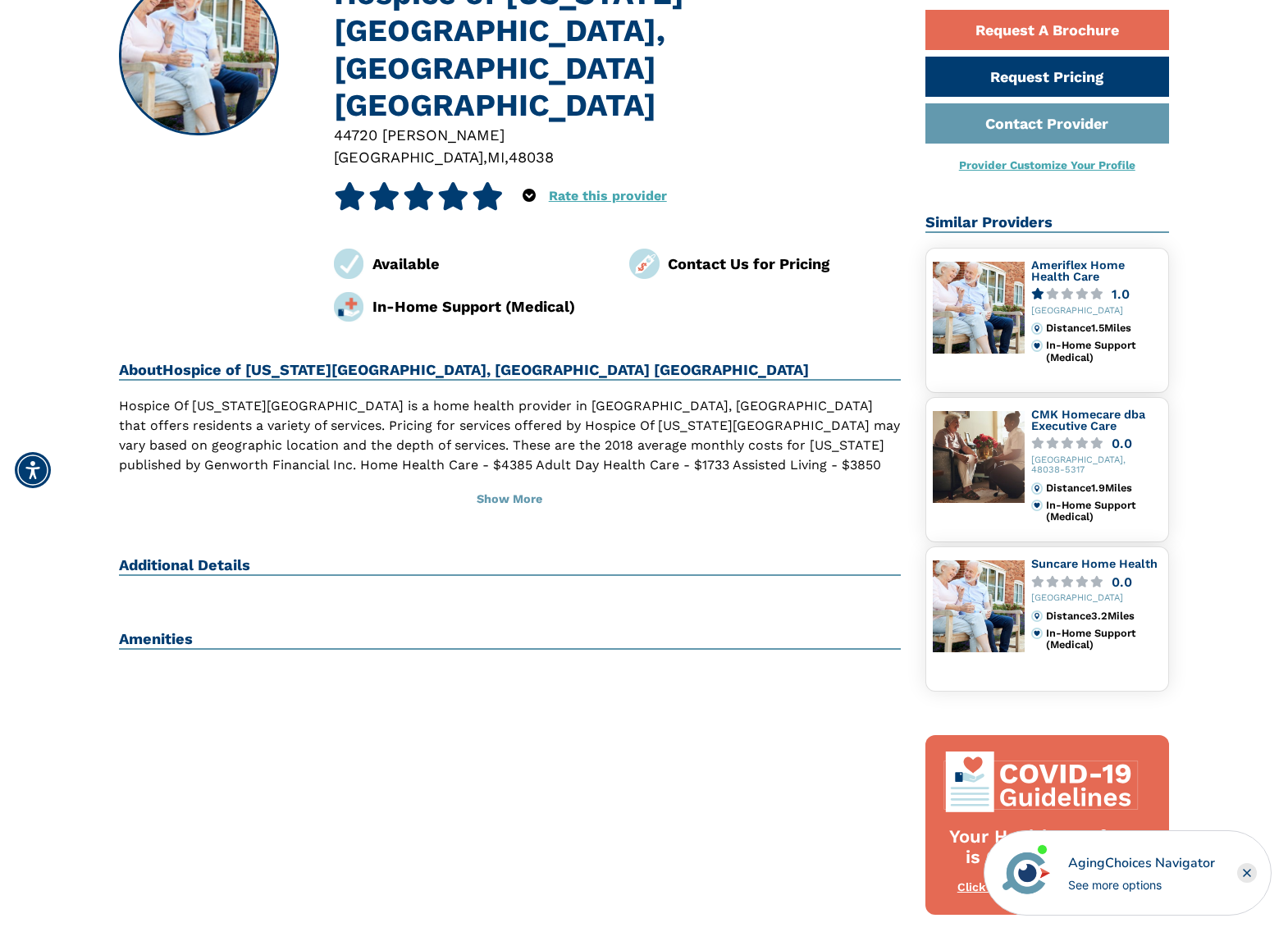
click at [718, 397] on p "Hospice Of Michigan Clinton Township is a home health provider in Clinton Towns…" at bounding box center [510, 455] width 782 height 118
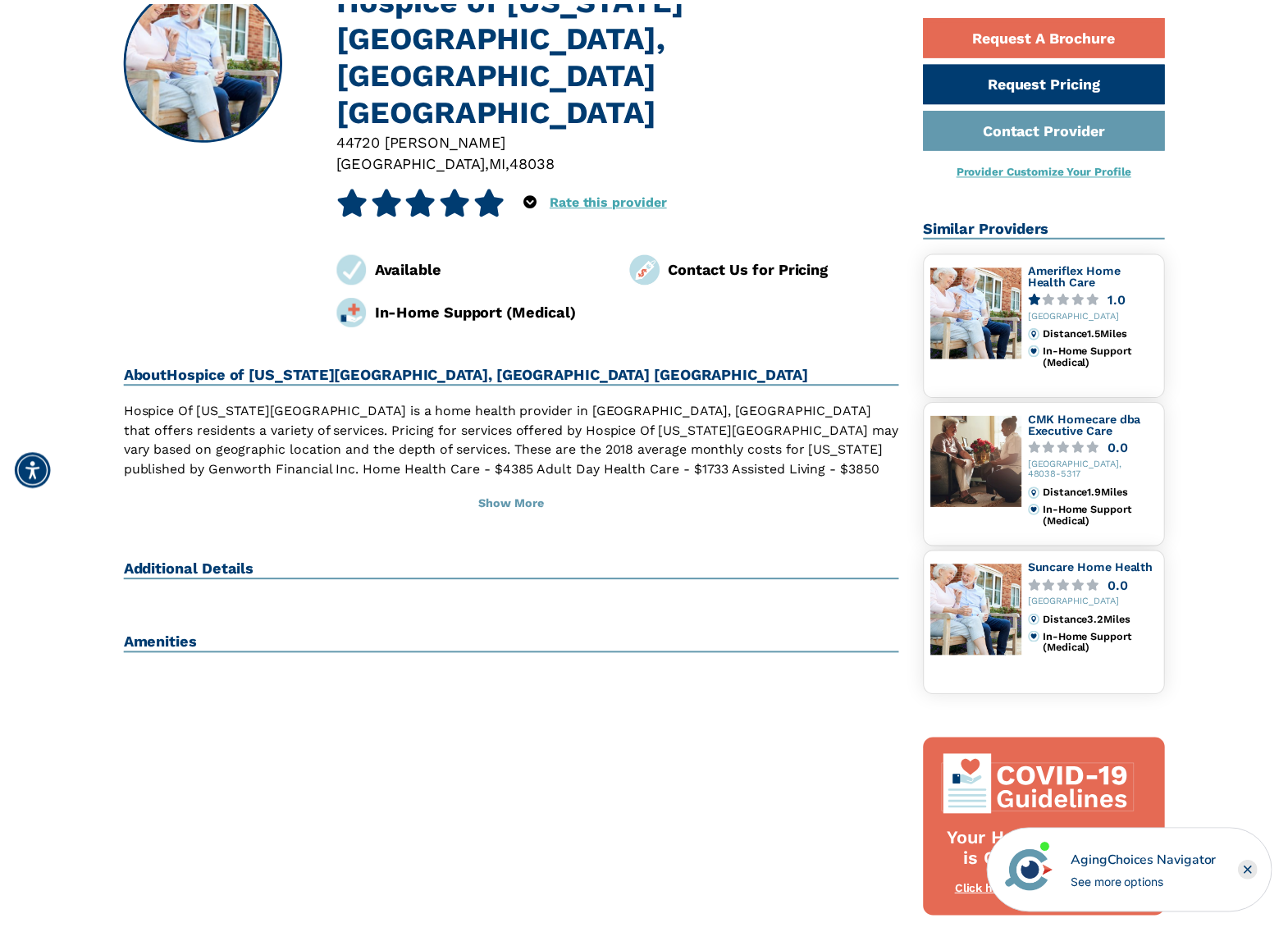
scroll to position [157, 0]
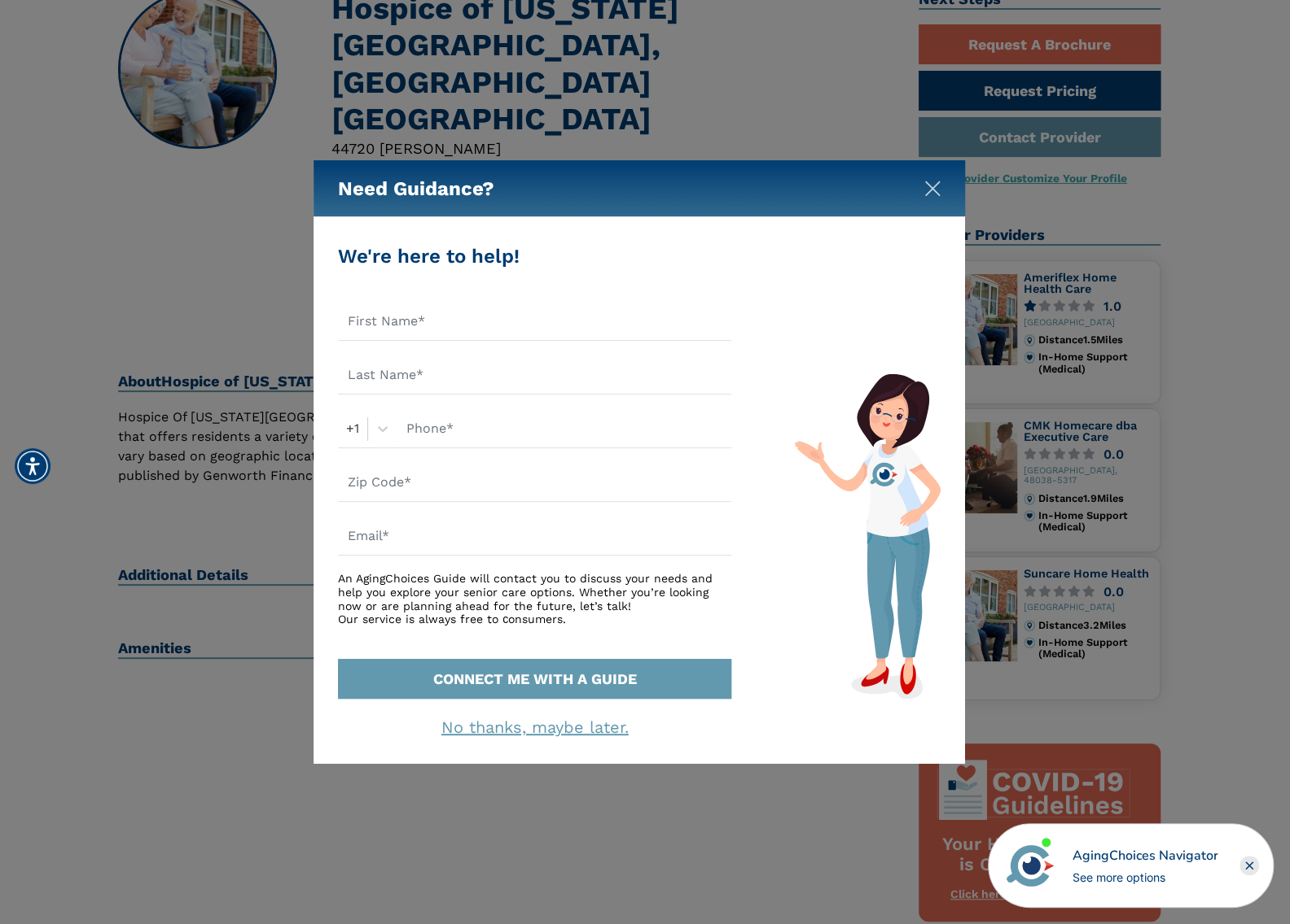
click at [927, 195] on img "Close" at bounding box center [932, 188] width 16 height 16
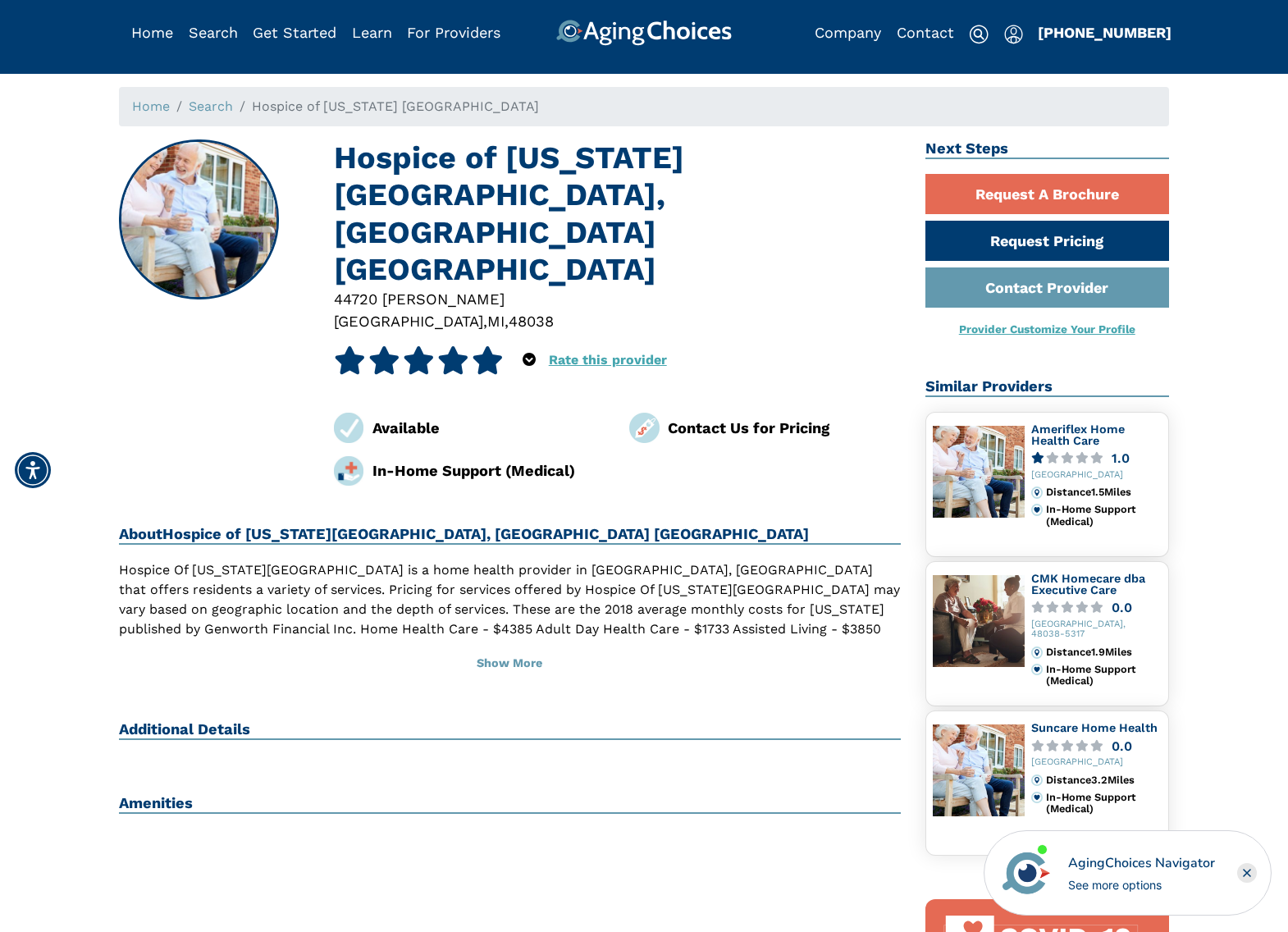
scroll to position [0, 0]
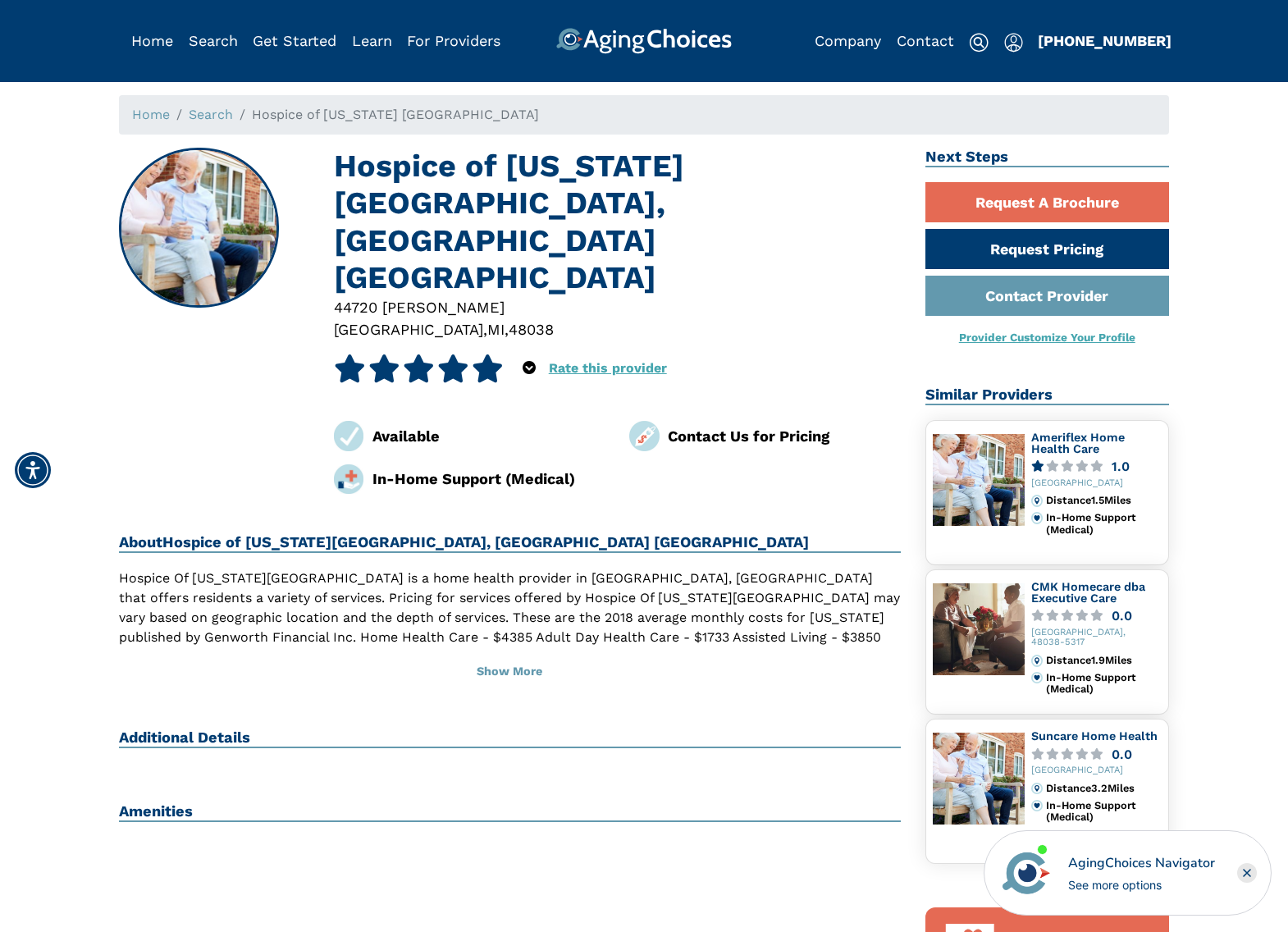
click at [525, 361] on icon "Popover trigger" at bounding box center [530, 368] width 13 height 13
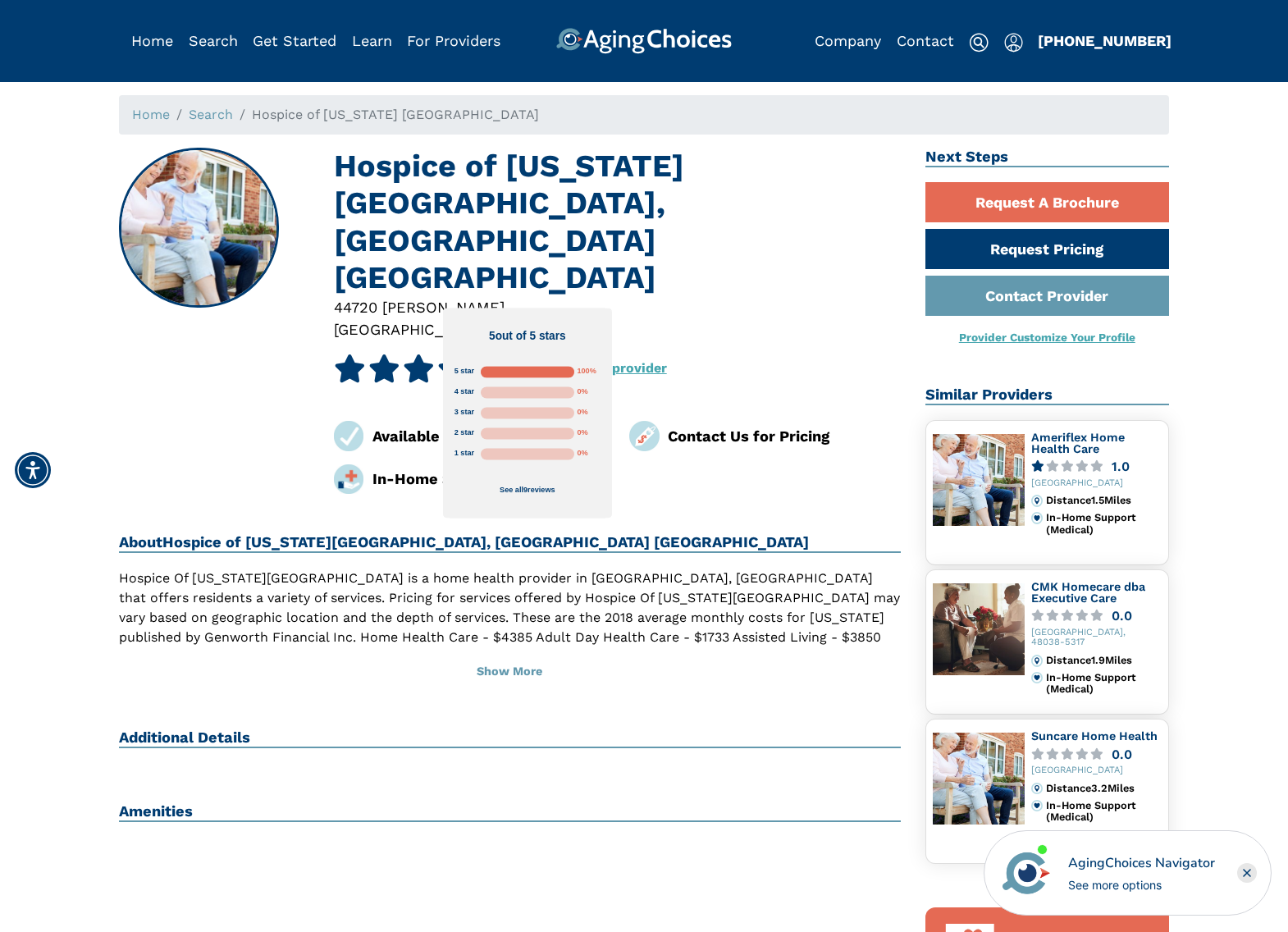
click at [504, 372] on div at bounding box center [527, 371] width 93 height 11
click at [531, 493] on link "See all 9 reviews" at bounding box center [527, 491] width 55 height 8
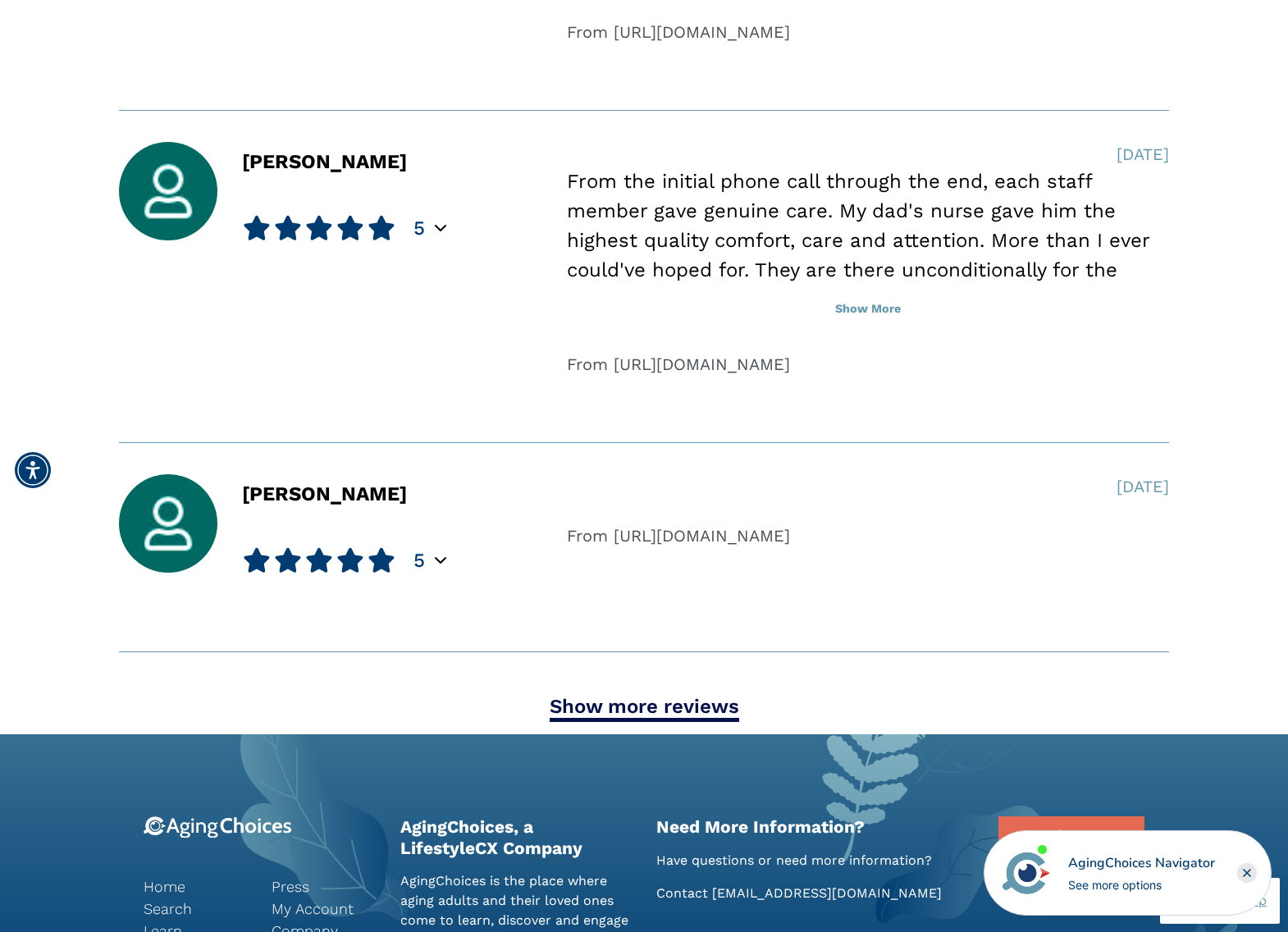
scroll to position [1937, 0]
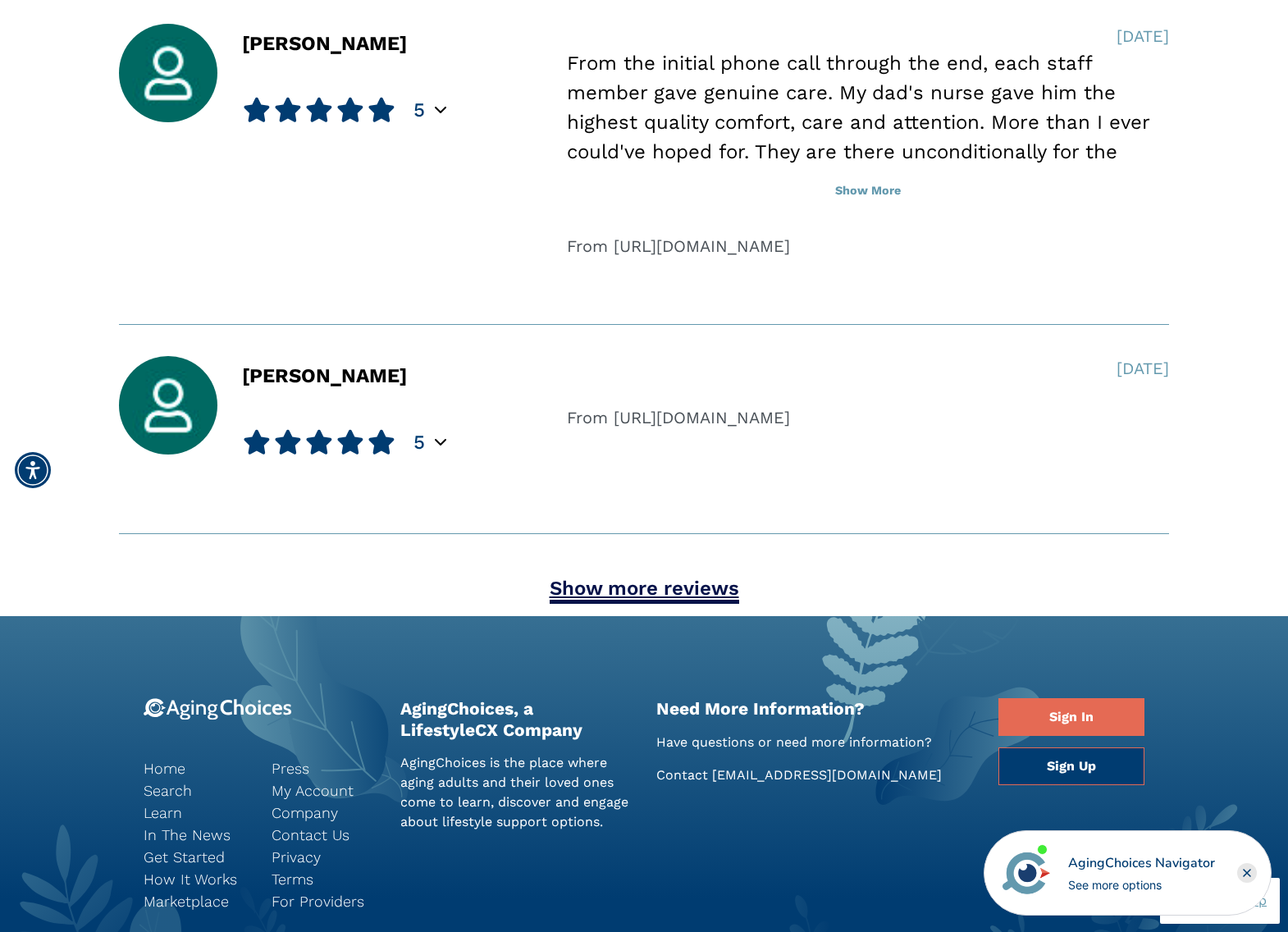
click at [662, 587] on link "Show more reviews" at bounding box center [644, 590] width 189 height 27
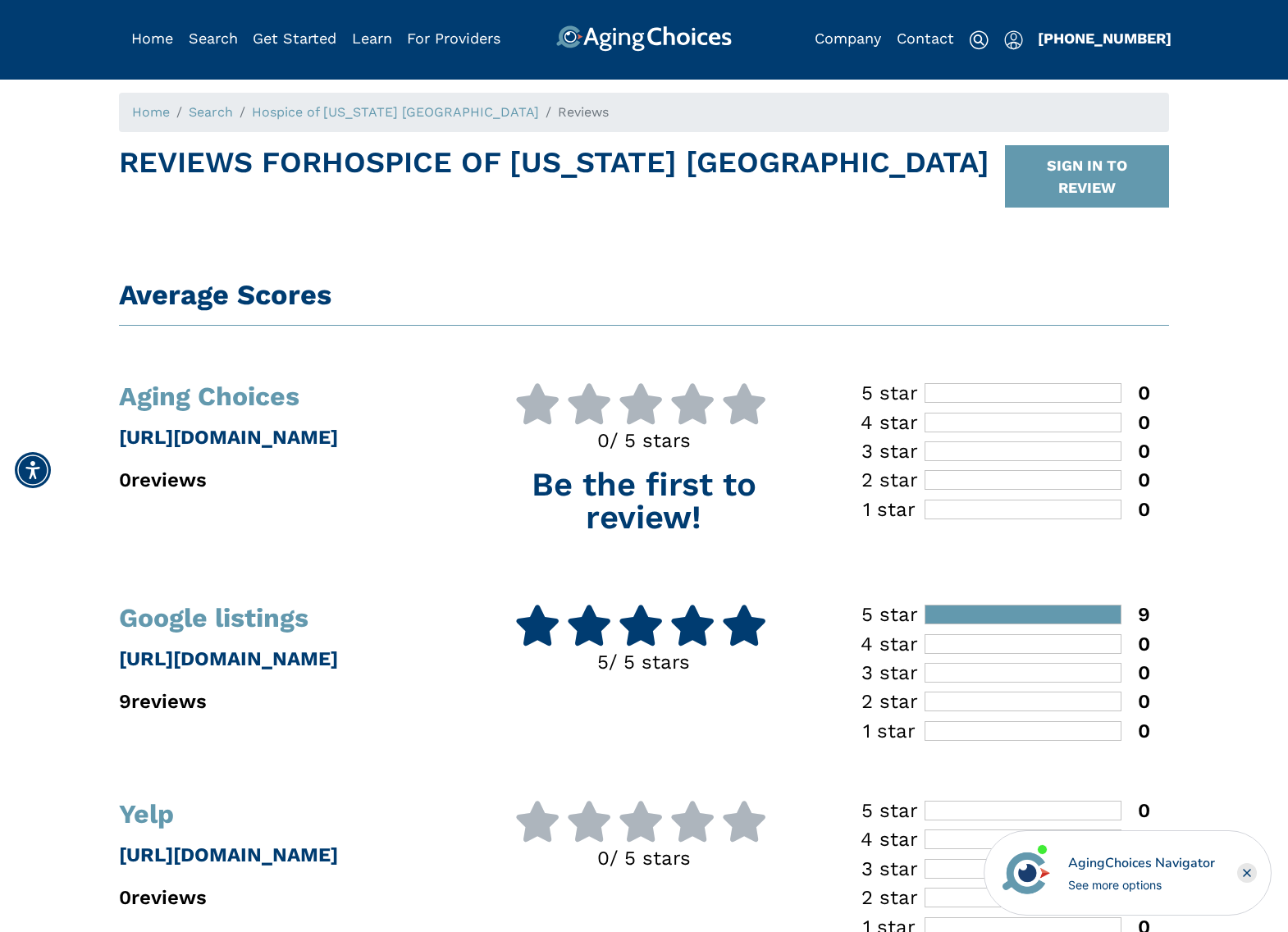
scroll to position [0, 0]
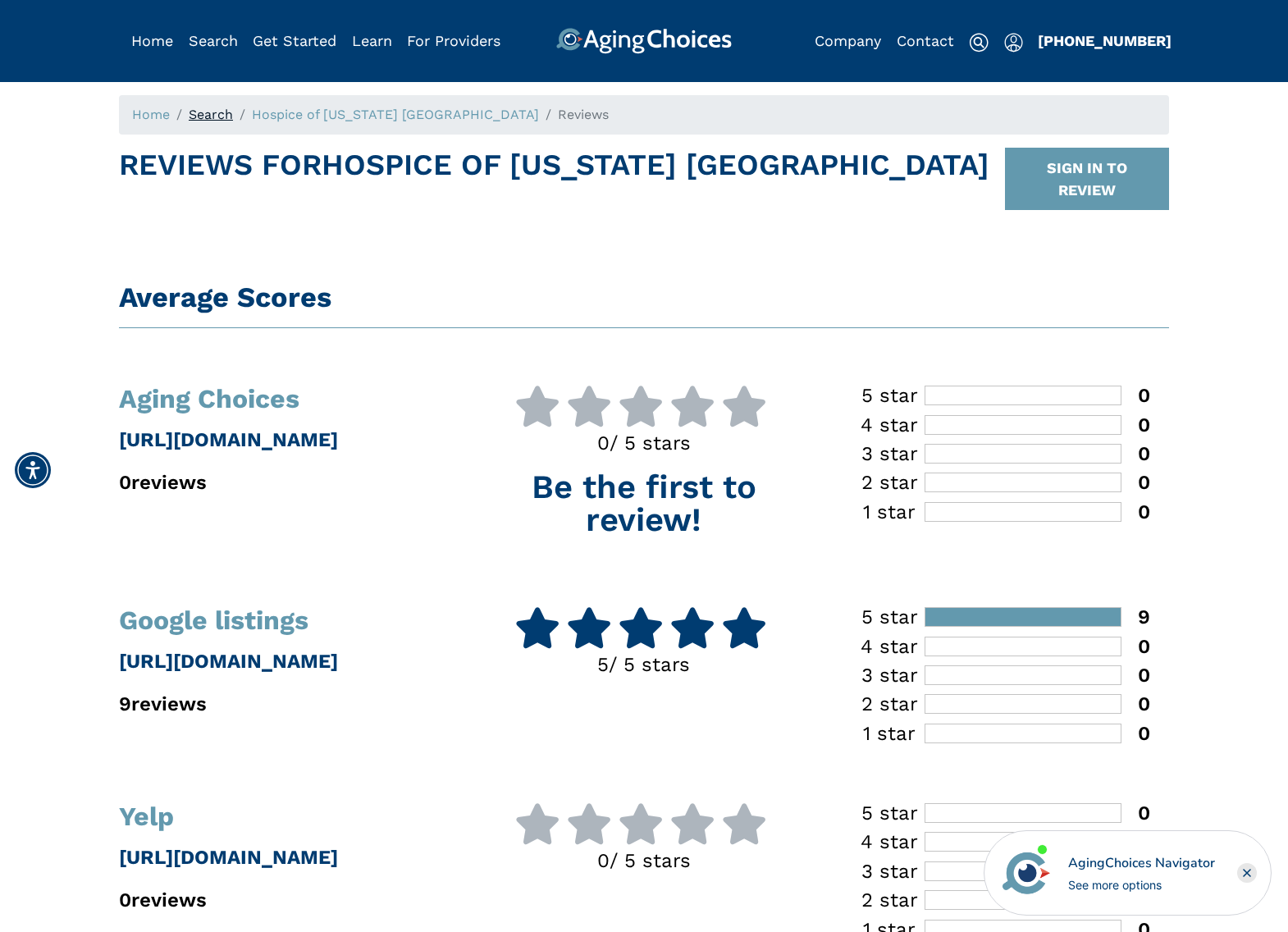
click at [220, 117] on link "Search" at bounding box center [210, 114] width 44 height 16
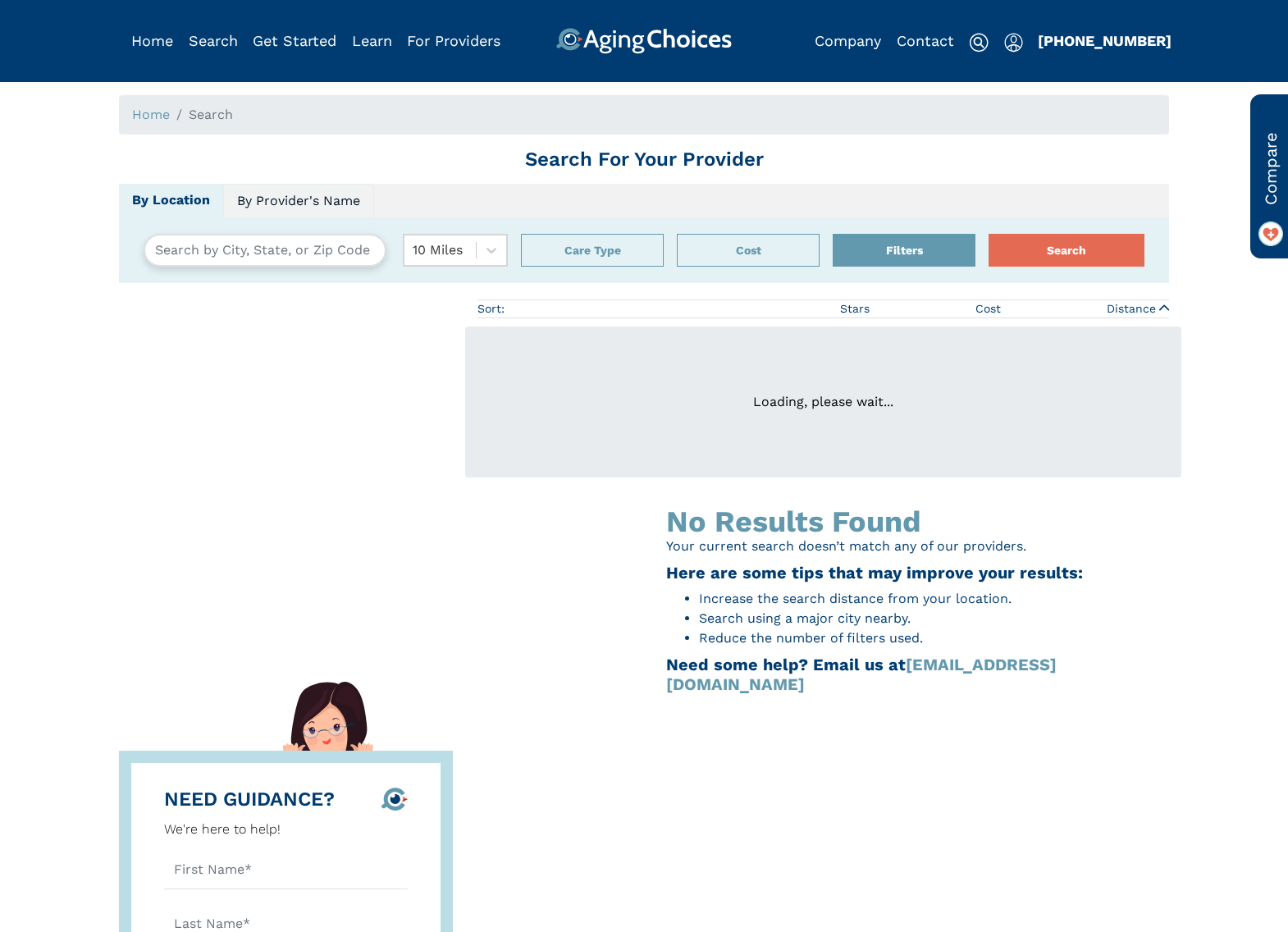
type input "[GEOGRAPHIC_DATA], [US_STATE], [GEOGRAPHIC_DATA] 48047"
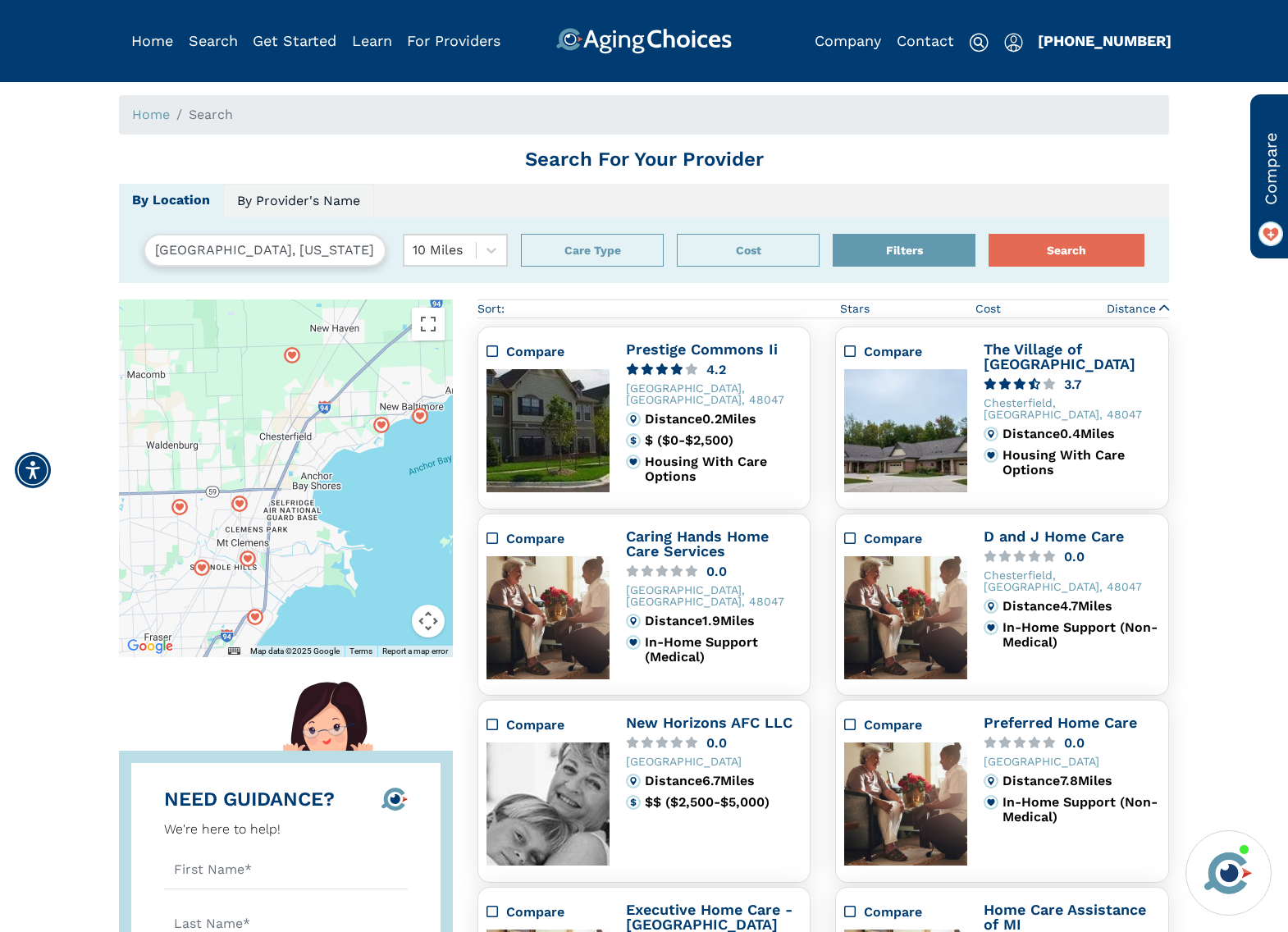
click at [326, 199] on link "By Provider's Name" at bounding box center [299, 201] width 151 height 35
click at [310, 246] on input "text" at bounding box center [325, 250] width 365 height 33
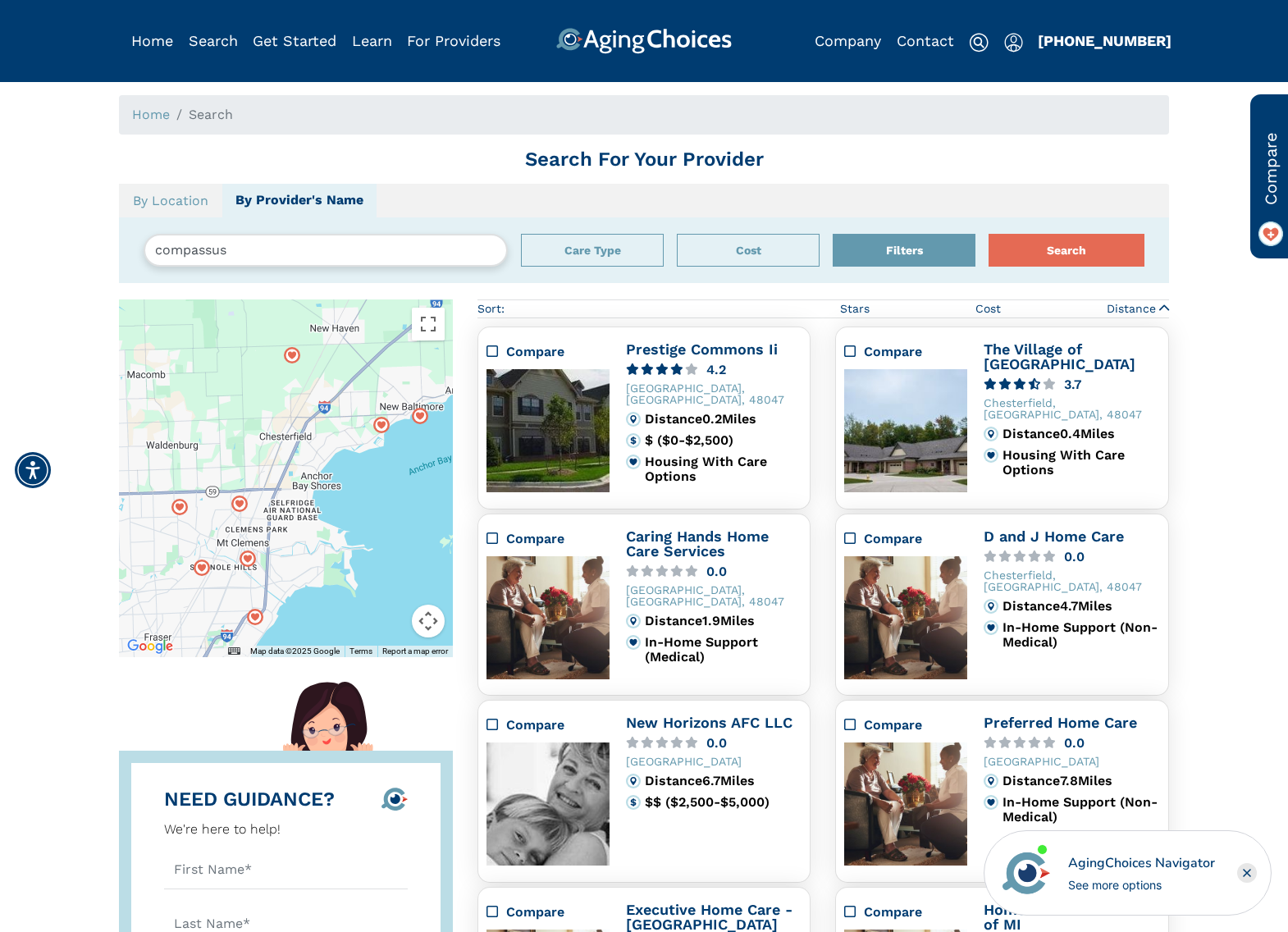
click at [989, 234] on button "Search" at bounding box center [1067, 250] width 155 height 33
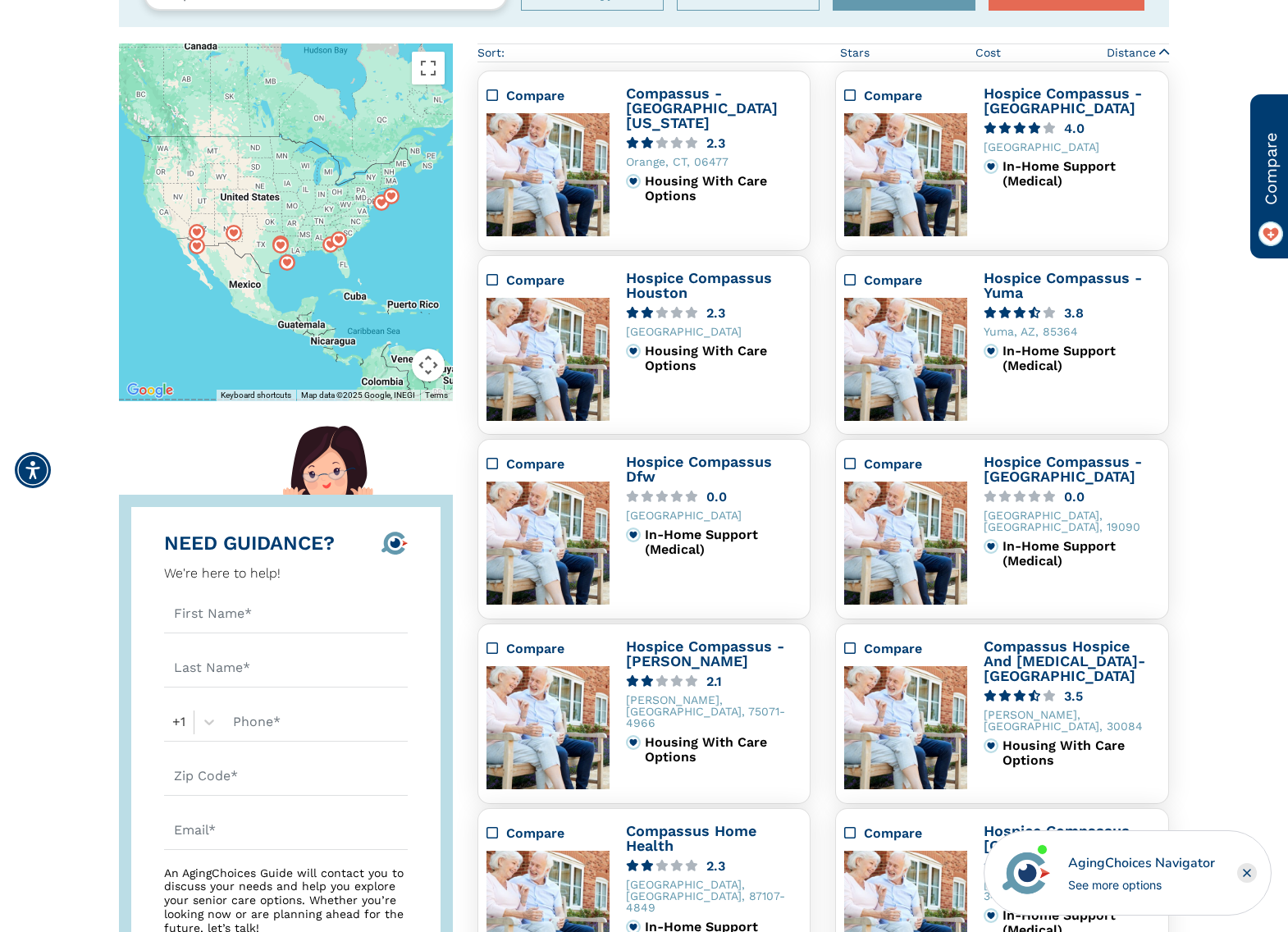
scroll to position [47, 0]
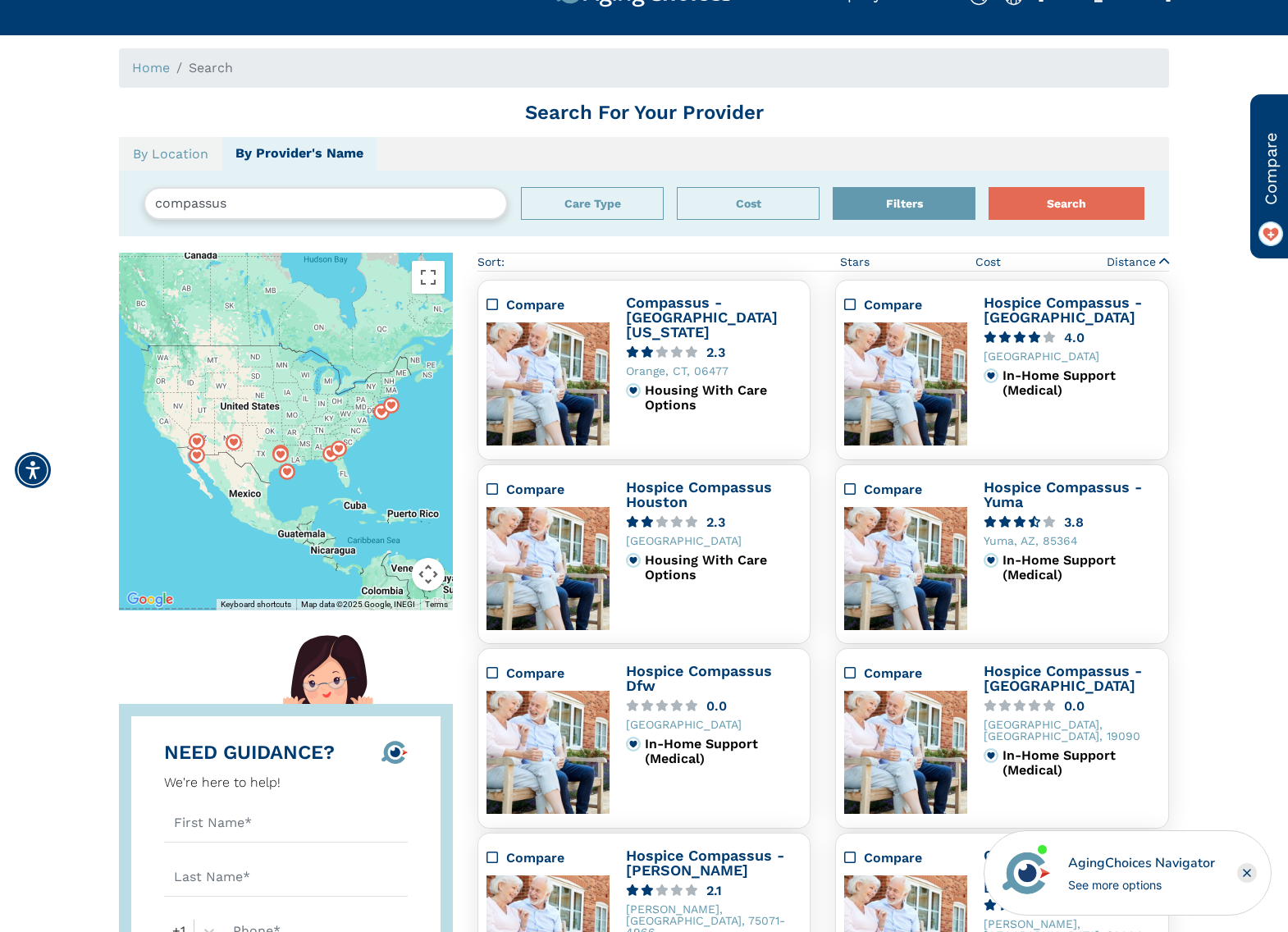
click at [295, 207] on input "compassus" at bounding box center [325, 204] width 365 height 33
type input "compassus [US_STATE]"
click at [989, 188] on button "Search" at bounding box center [1067, 204] width 155 height 33
